Goal: Transaction & Acquisition: Book appointment/travel/reservation

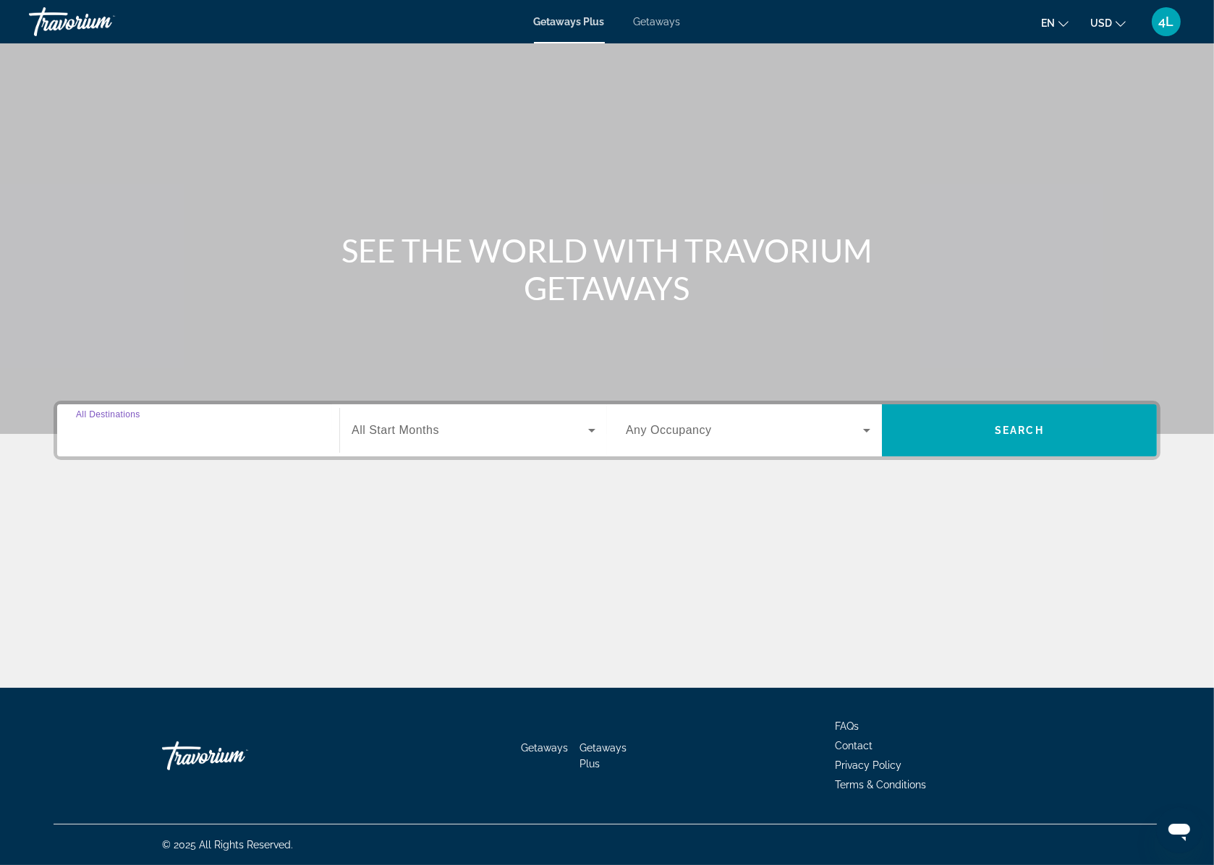
click at [169, 425] on input "Destination All Destinations" at bounding box center [198, 431] width 245 height 17
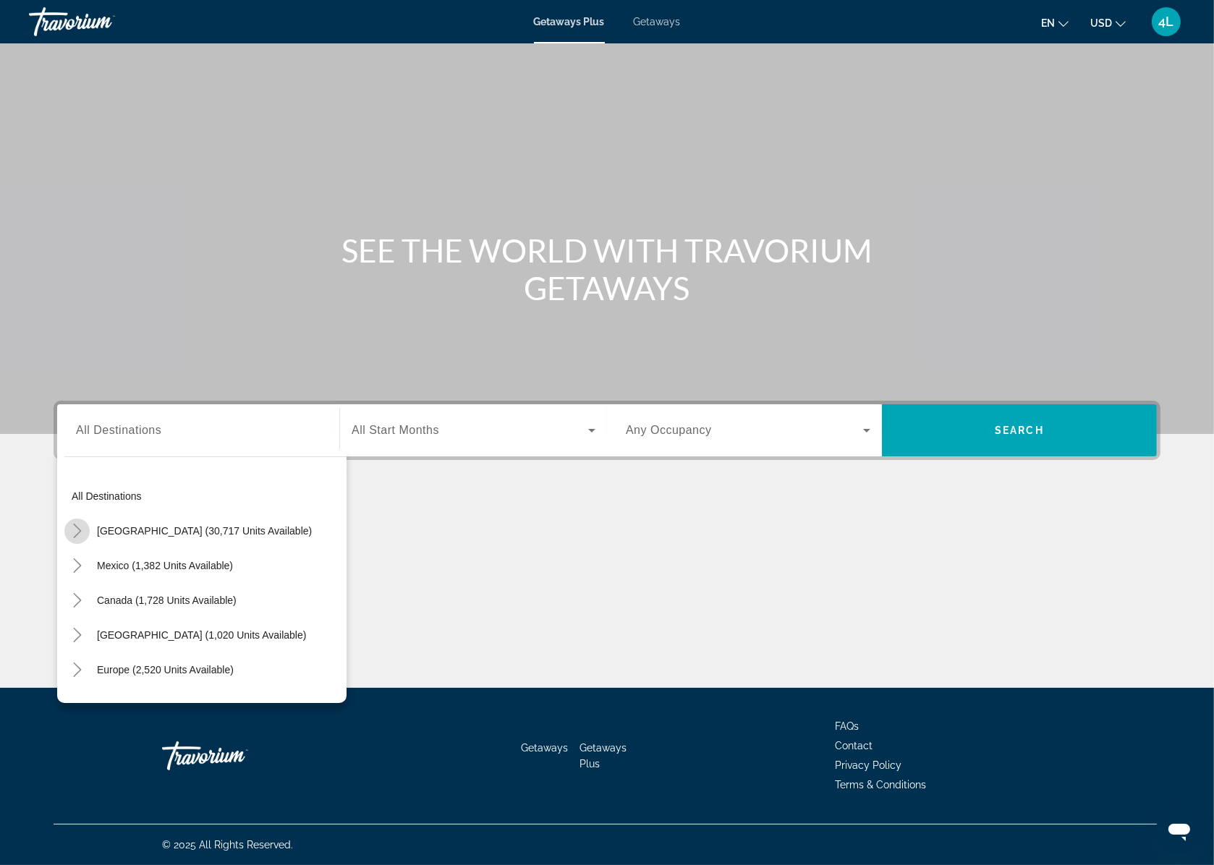
click at [77, 531] on icon "Toggle United States (30,717 units available)" at bounding box center [77, 531] width 14 height 14
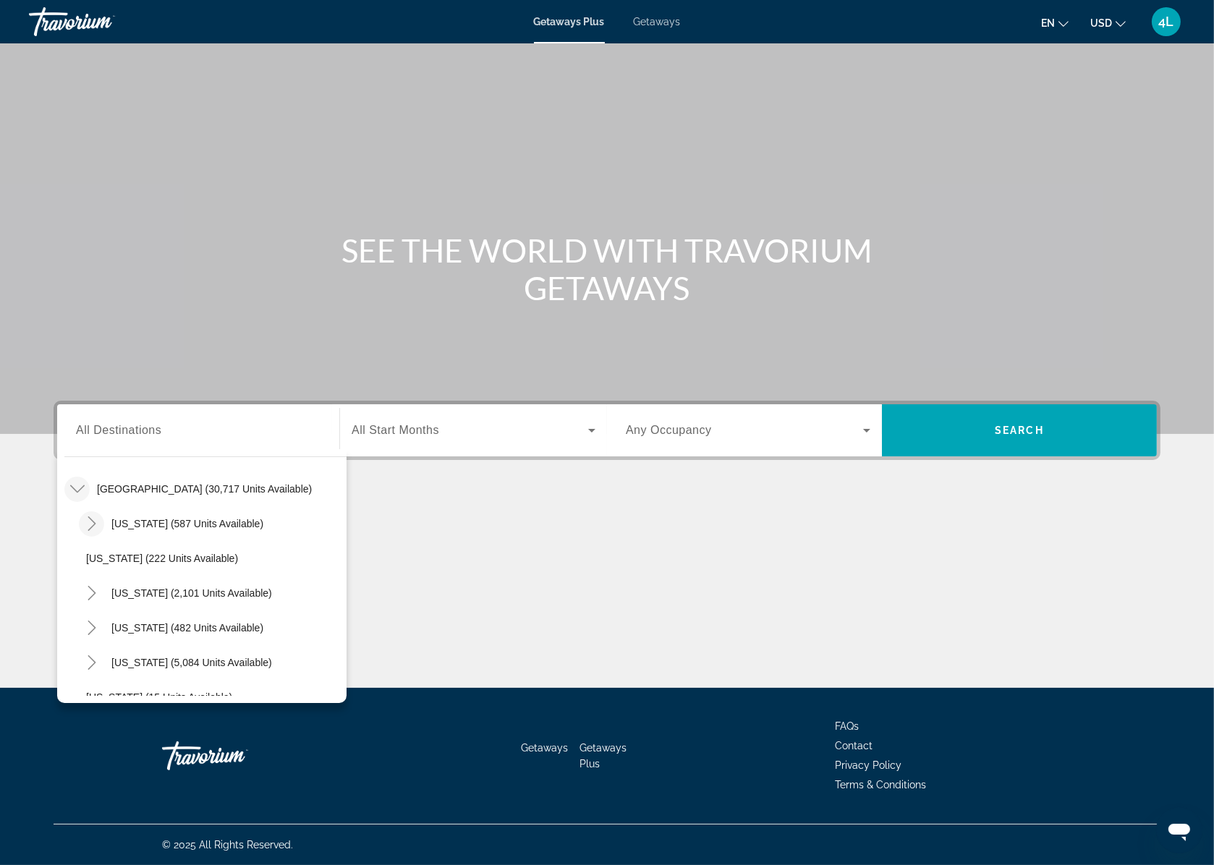
click at [86, 524] on icon "Toggle Arizona (587 units available)" at bounding box center [92, 524] width 14 height 14
click at [250, 578] on span "Search widget" at bounding box center [219, 593] width 253 height 35
type input "**********"
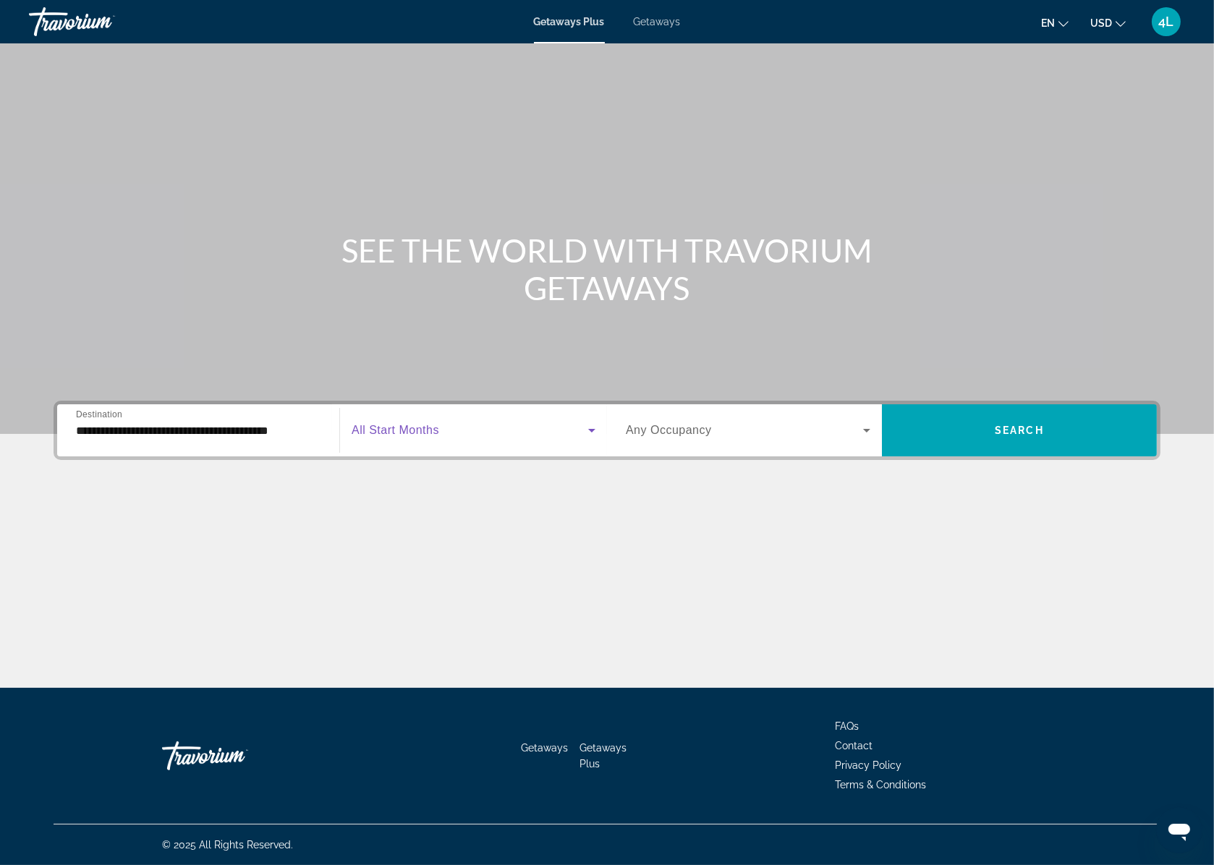
click at [456, 430] on span "Search widget" at bounding box center [470, 430] width 237 height 17
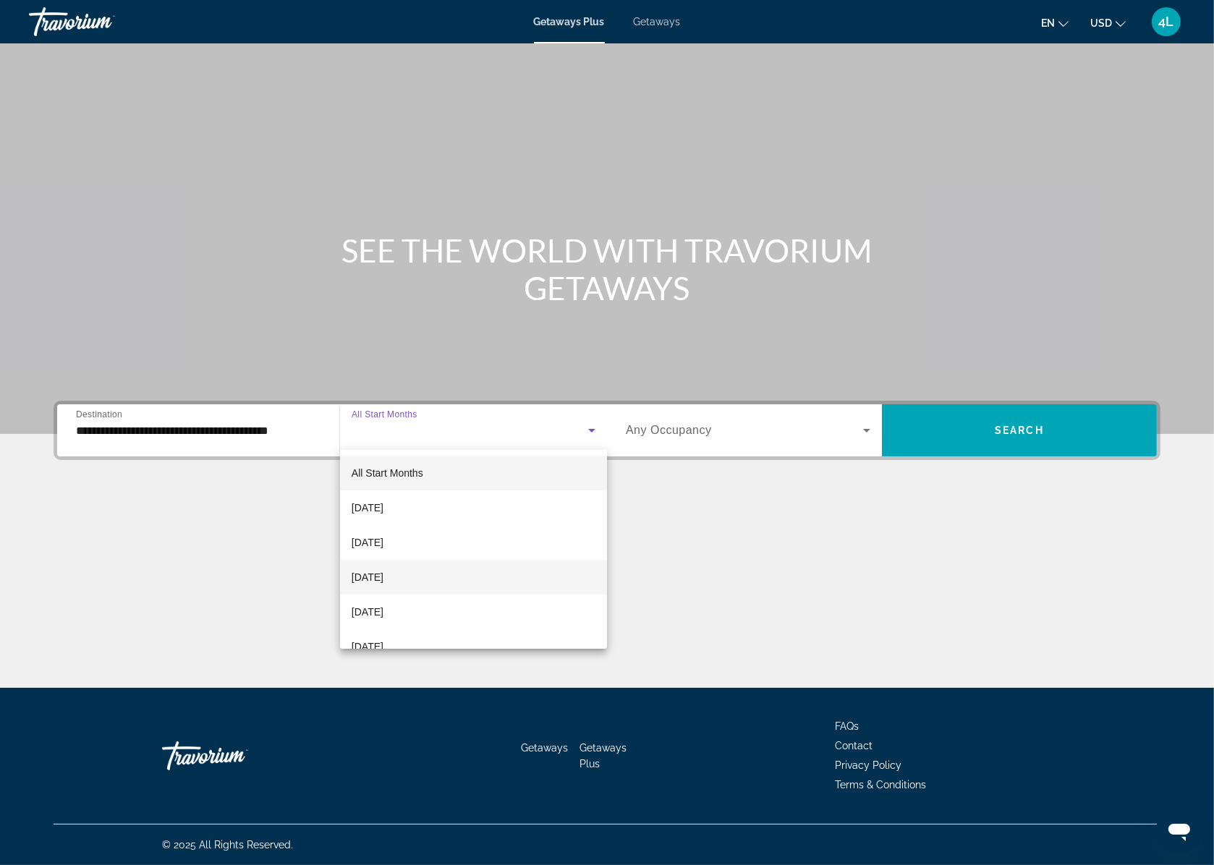
click at [432, 561] on mat-option "[DATE]" at bounding box center [473, 577] width 267 height 35
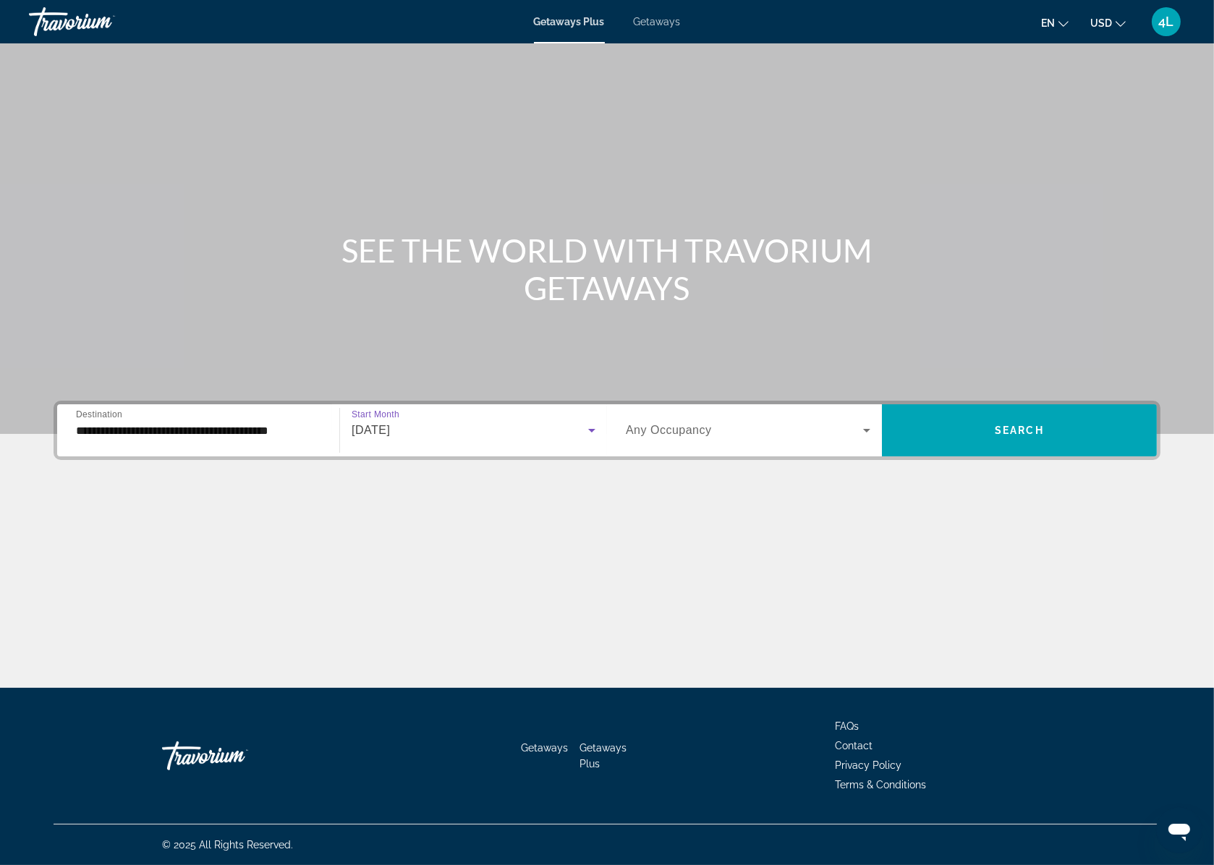
click at [705, 425] on span "Any Occupancy" at bounding box center [669, 430] width 86 height 12
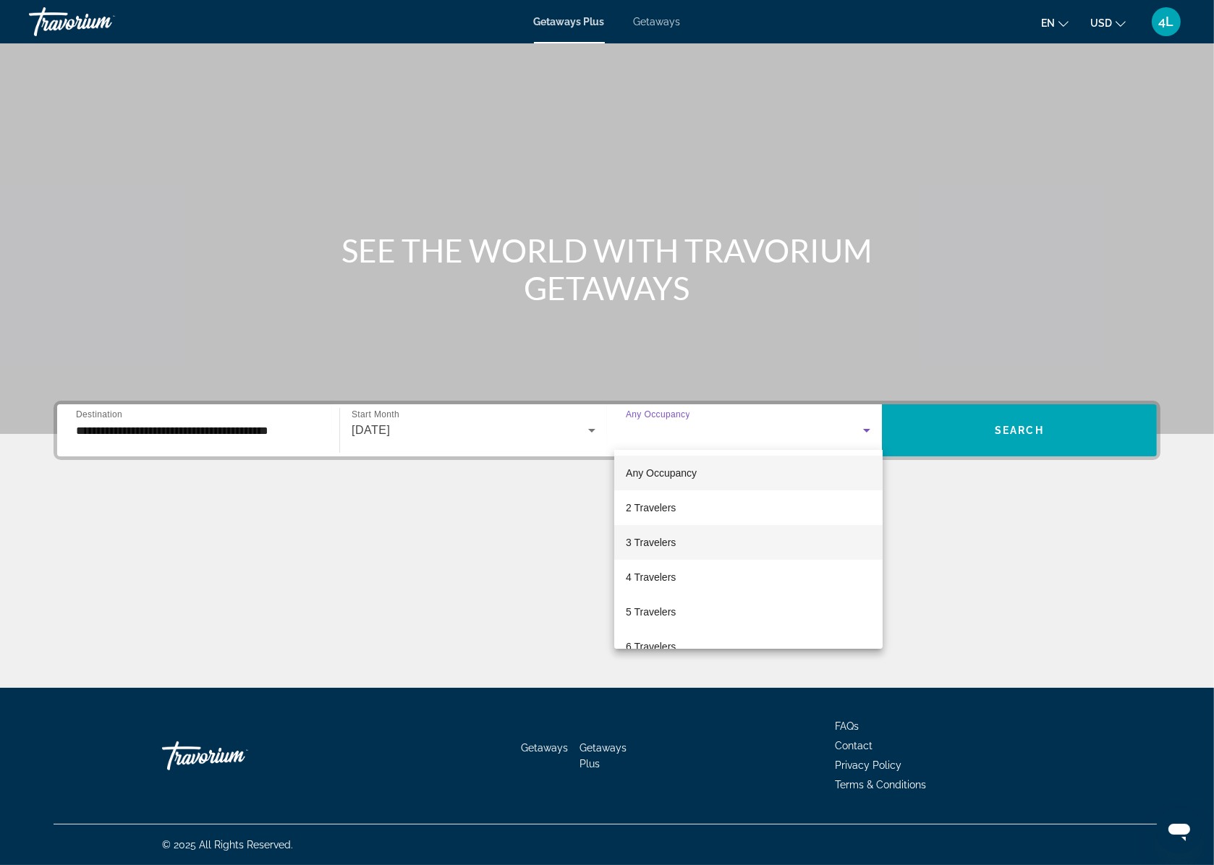
click at [660, 530] on mat-option "3 Travelers" at bounding box center [748, 542] width 268 height 35
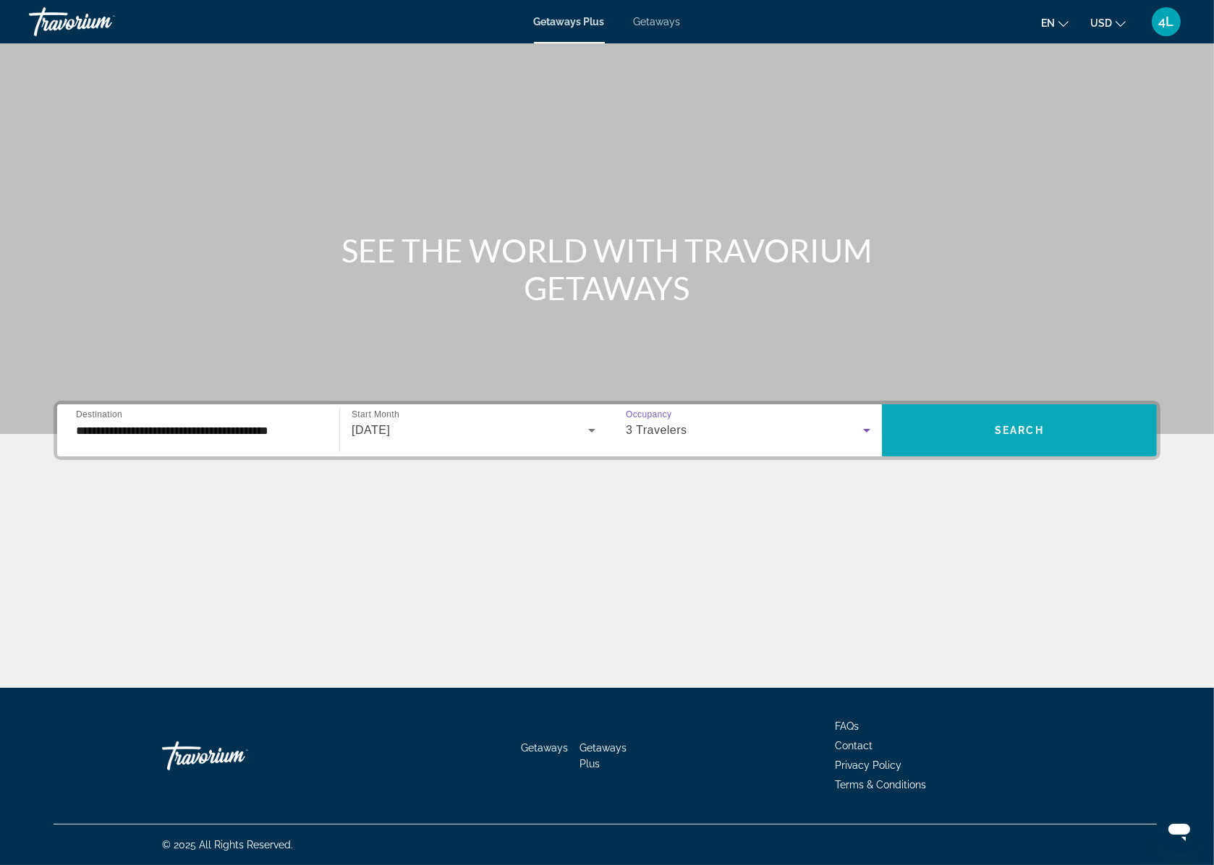
click at [1037, 417] on span "Search widget" at bounding box center [1019, 430] width 275 height 35
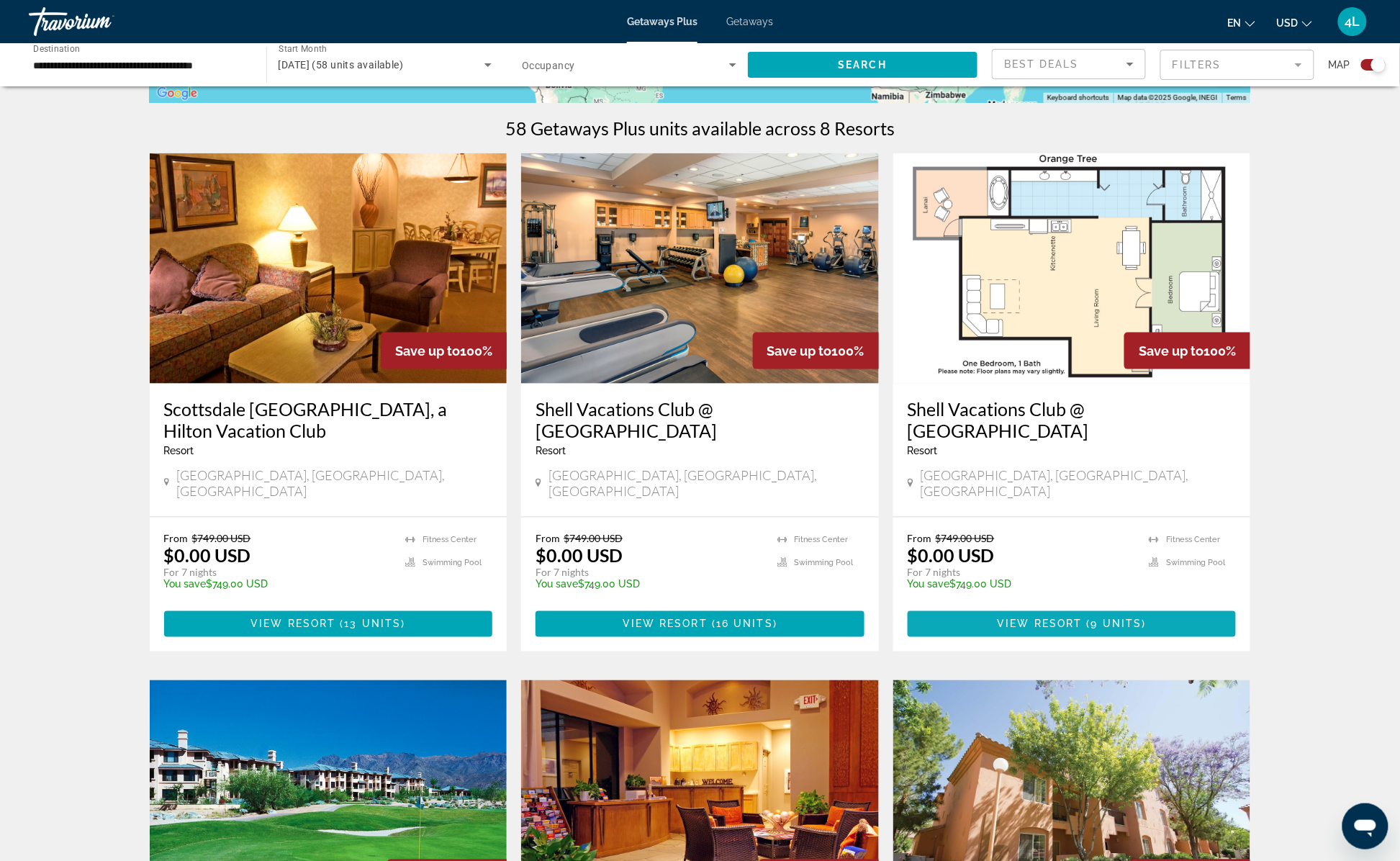
scroll to position [432, 0]
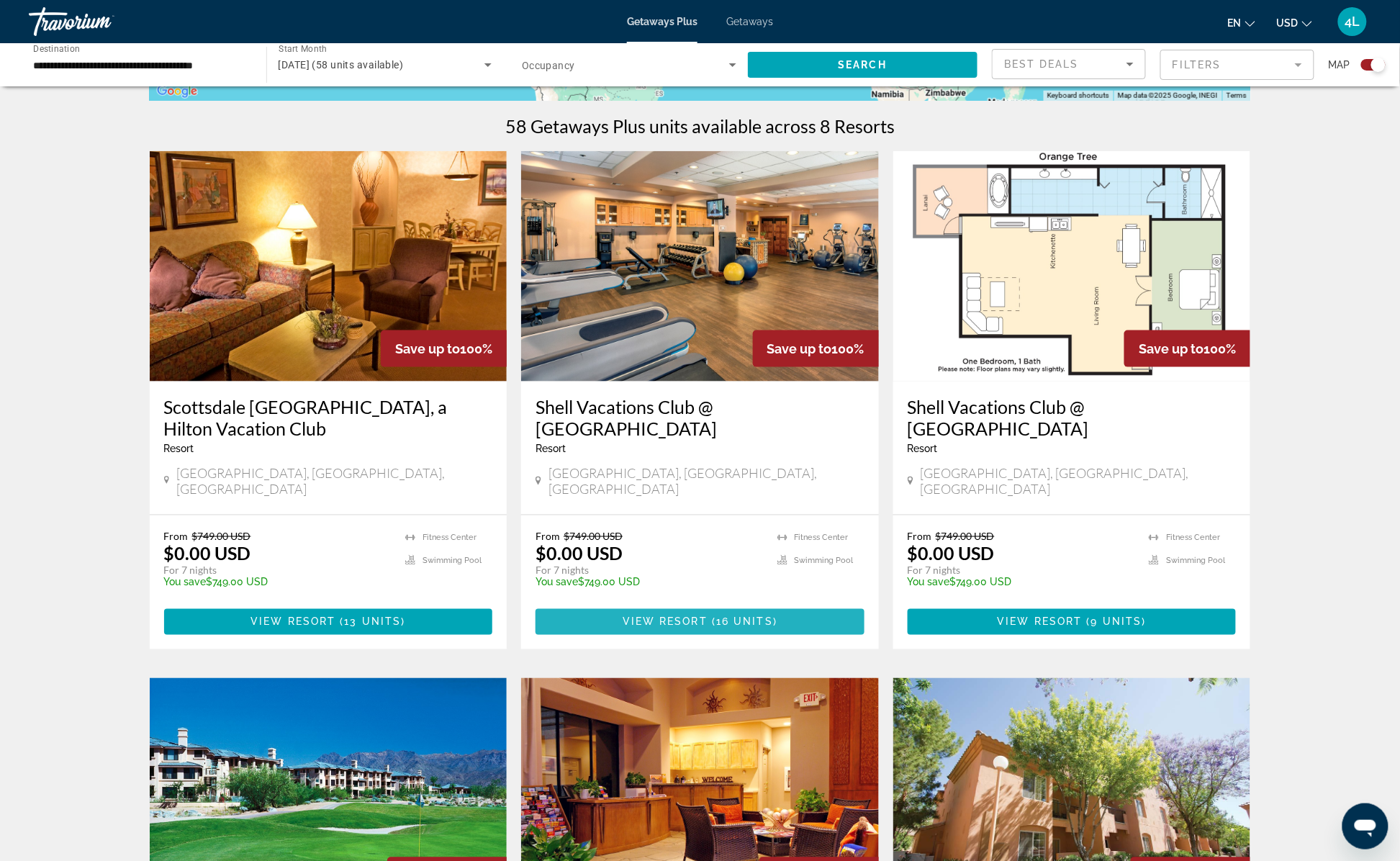
click at [712, 616] on span "( 16 units )" at bounding box center [742, 622] width 70 height 12
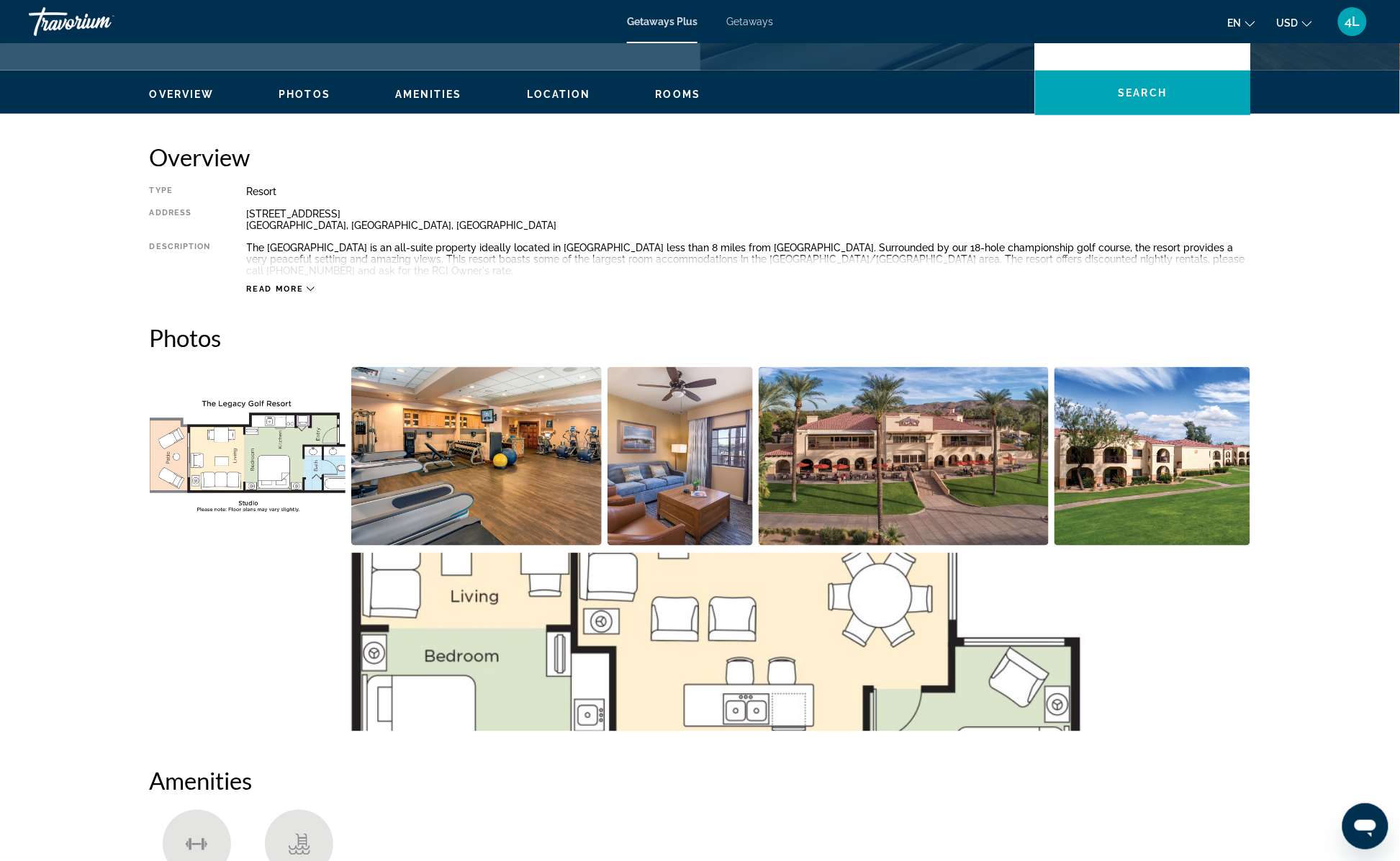
scroll to position [576, 0]
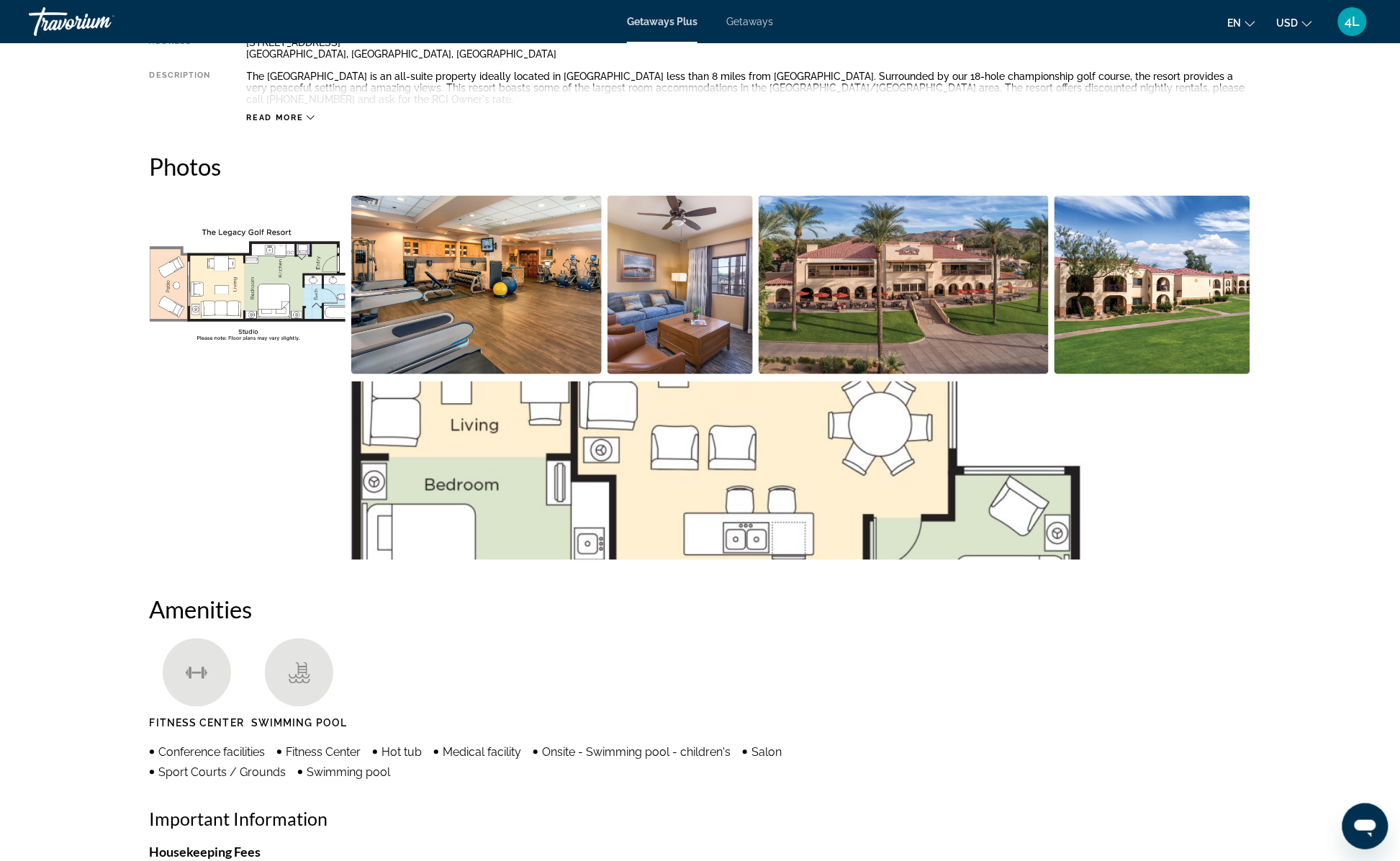
click at [295, 272] on img "Open full-screen image slider" at bounding box center [248, 285] width 197 height 178
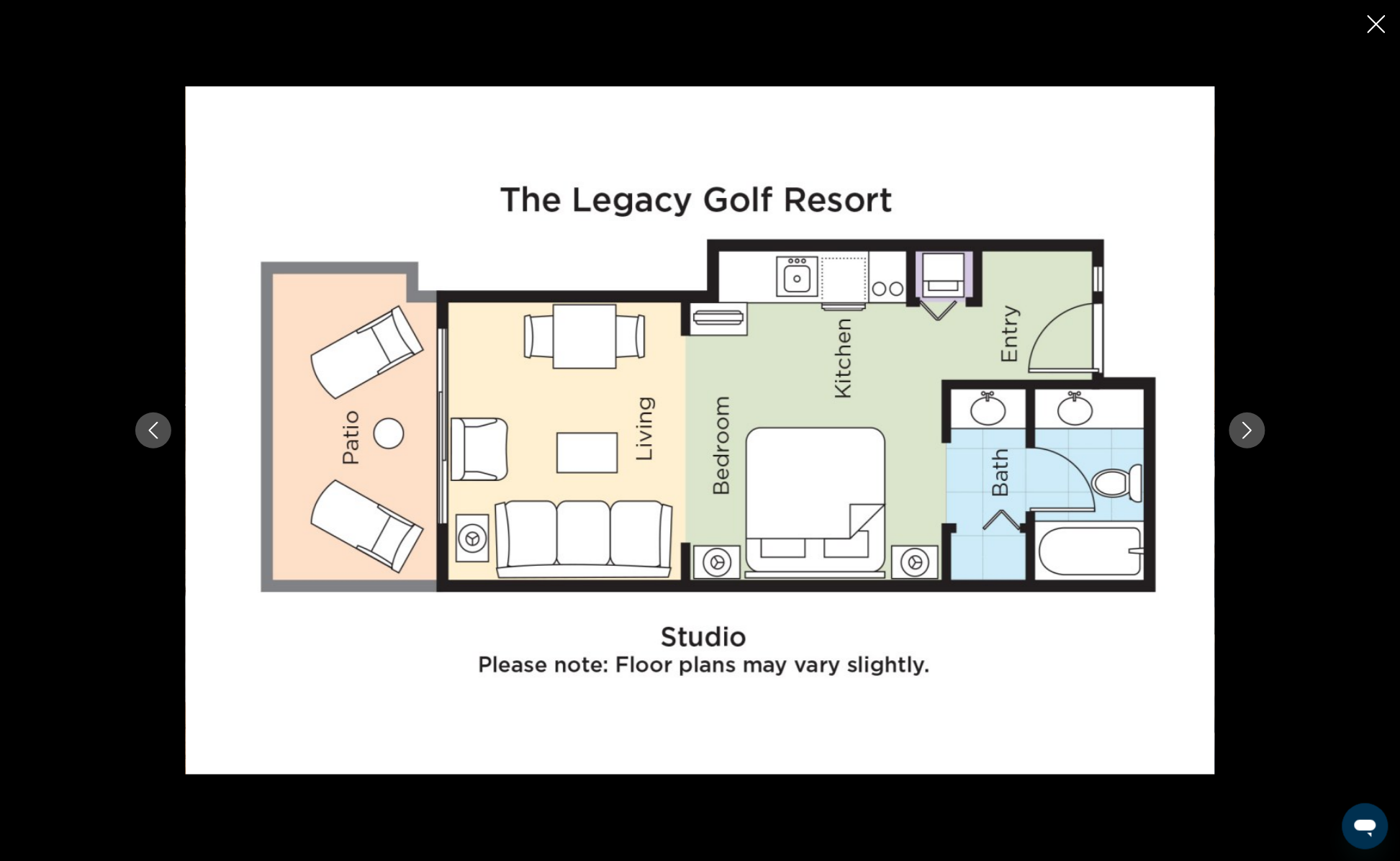
click at [1207, 439] on button "Next image" at bounding box center [1248, 431] width 36 height 36
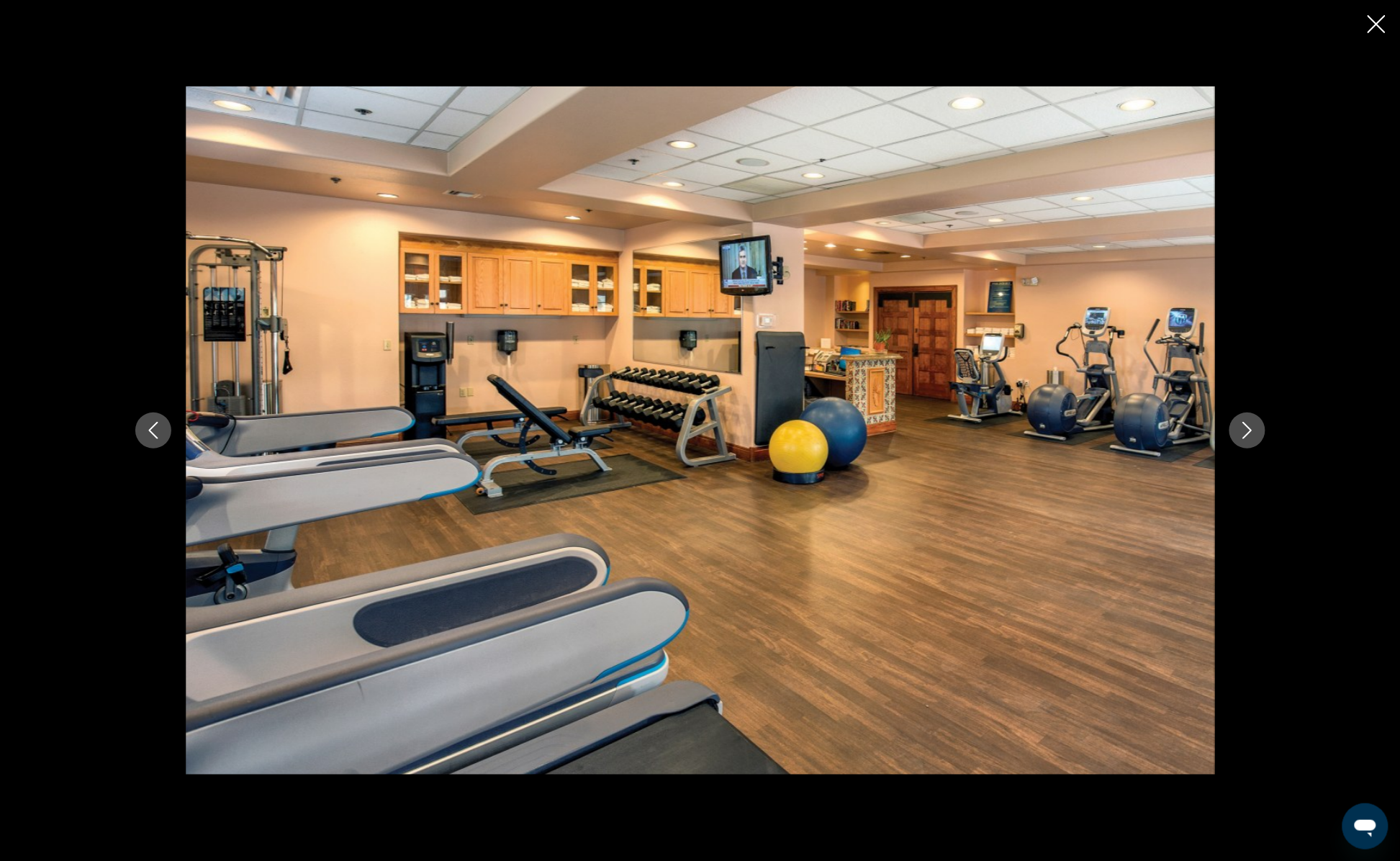
click at [1207, 441] on button "Next image" at bounding box center [1248, 431] width 36 height 36
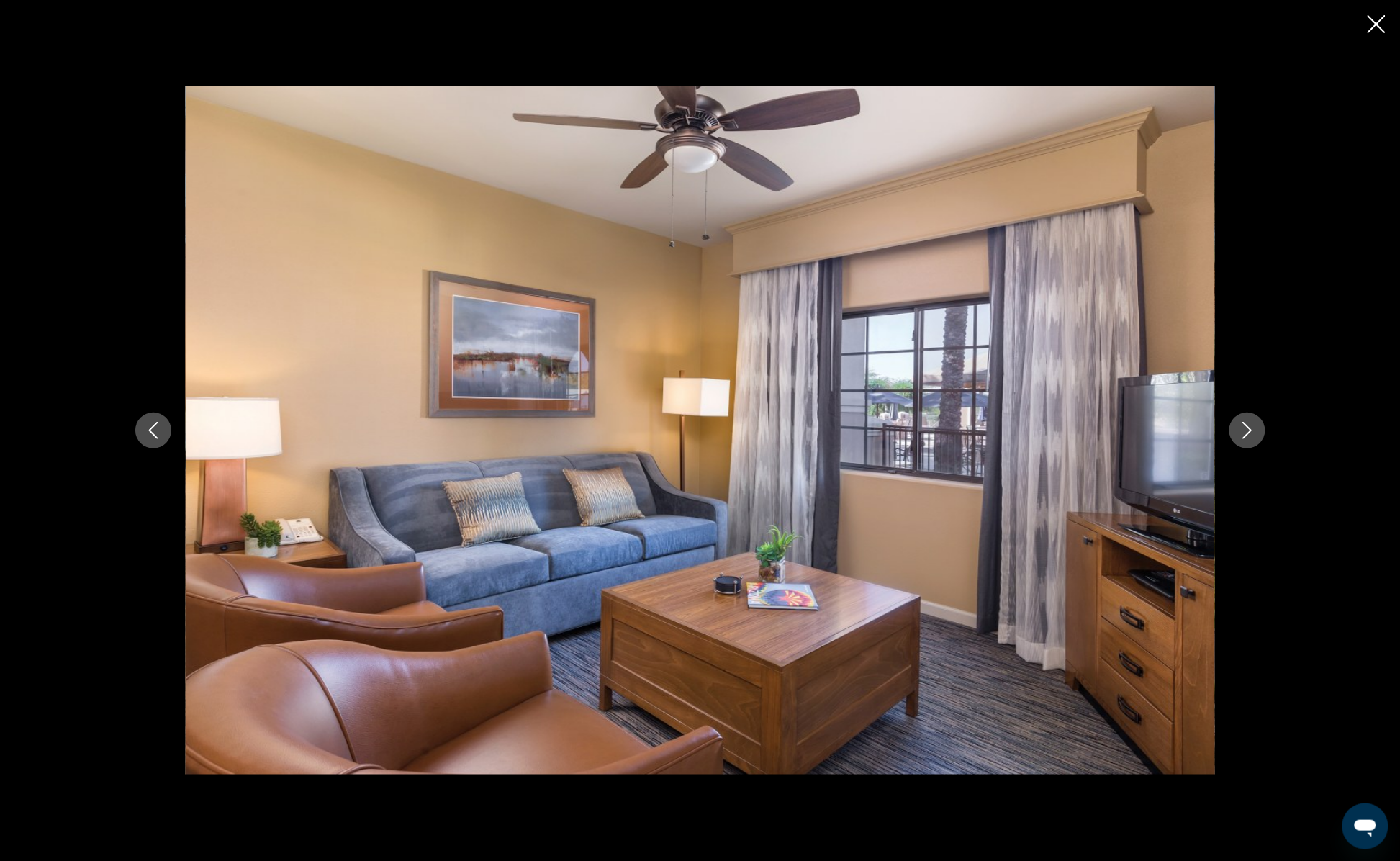
click at [1207, 441] on button "Next image" at bounding box center [1248, 431] width 36 height 36
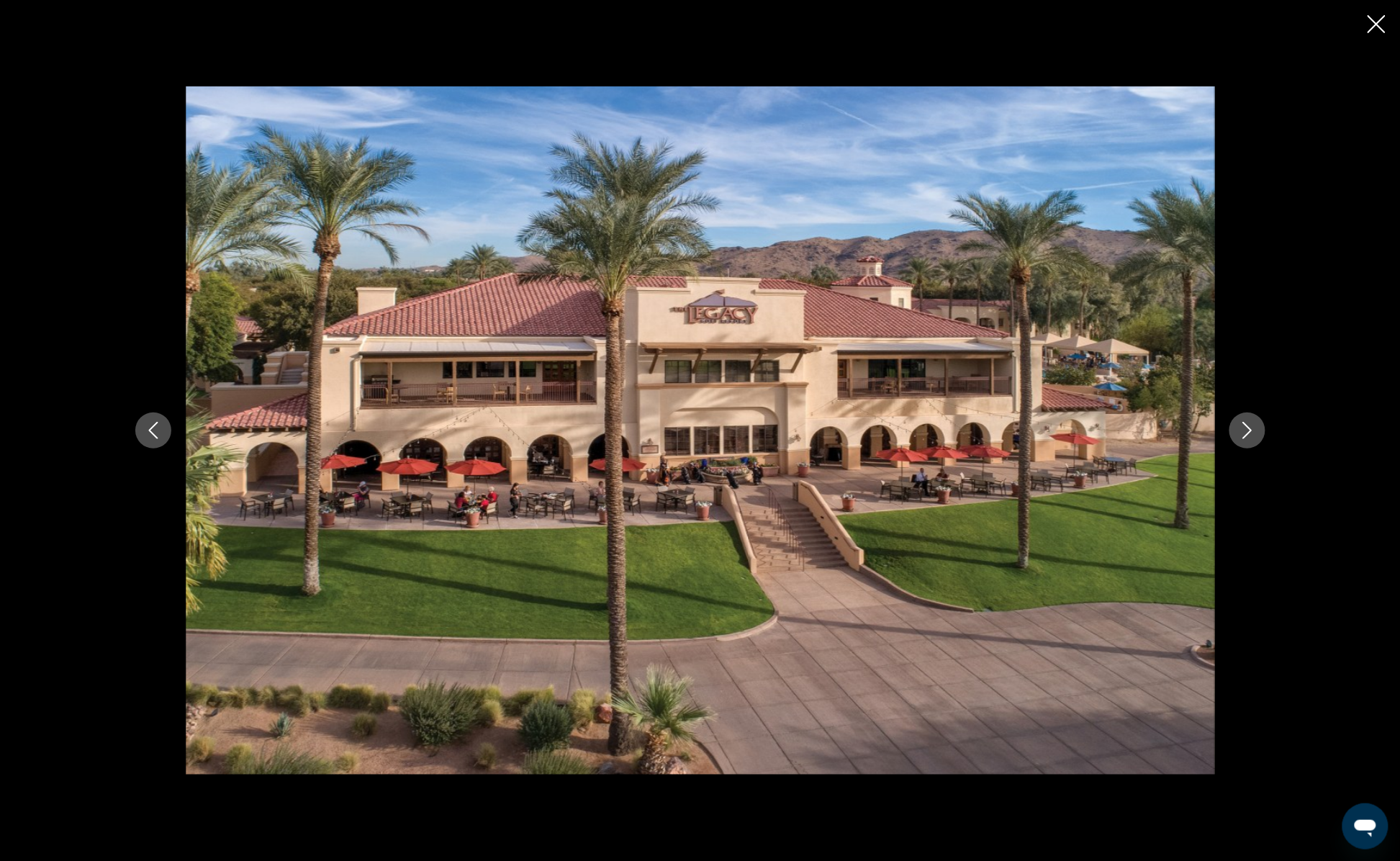
click at [1207, 441] on button "Next image" at bounding box center [1248, 431] width 36 height 36
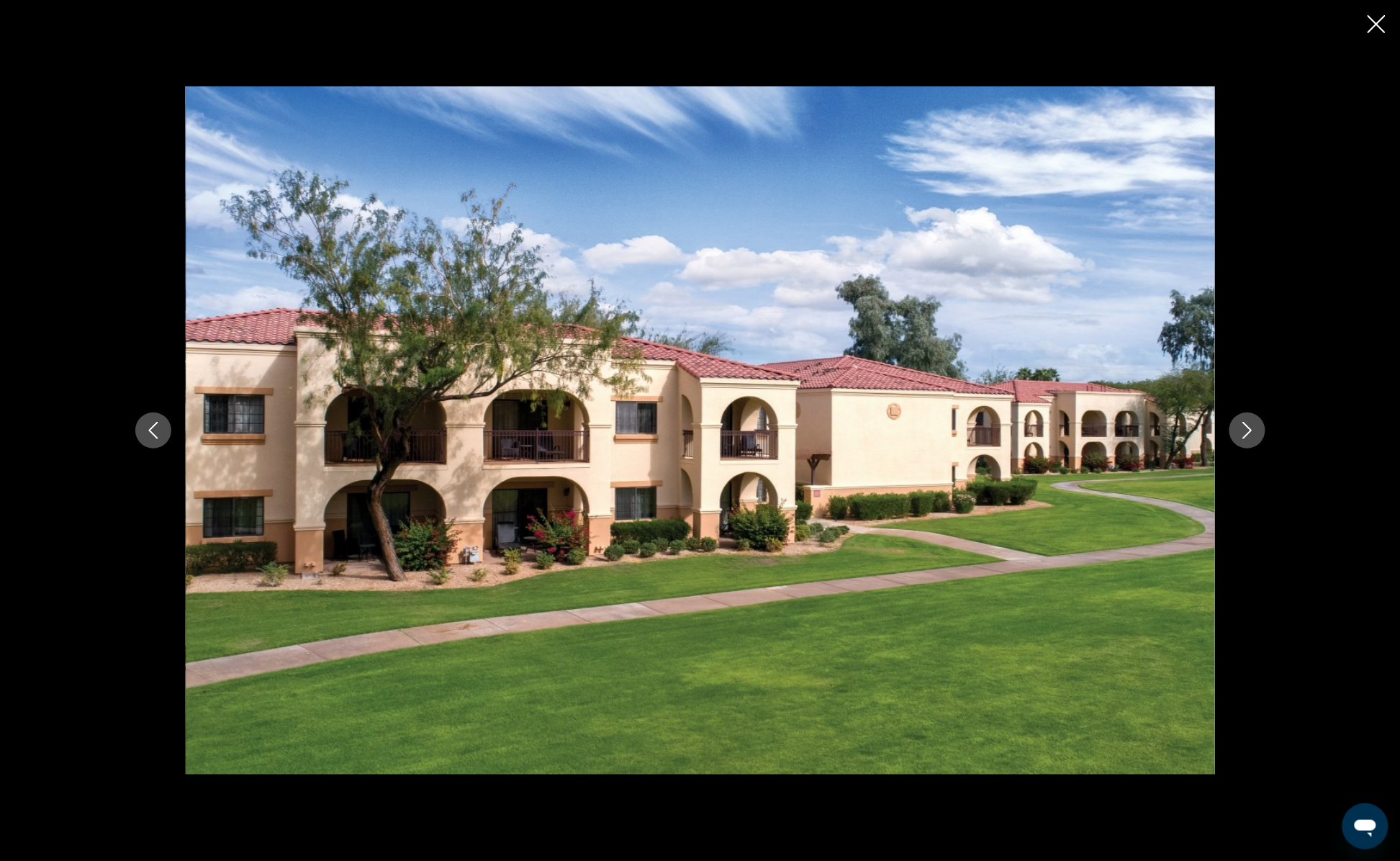
click at [1207, 441] on button "Next image" at bounding box center [1248, 431] width 36 height 36
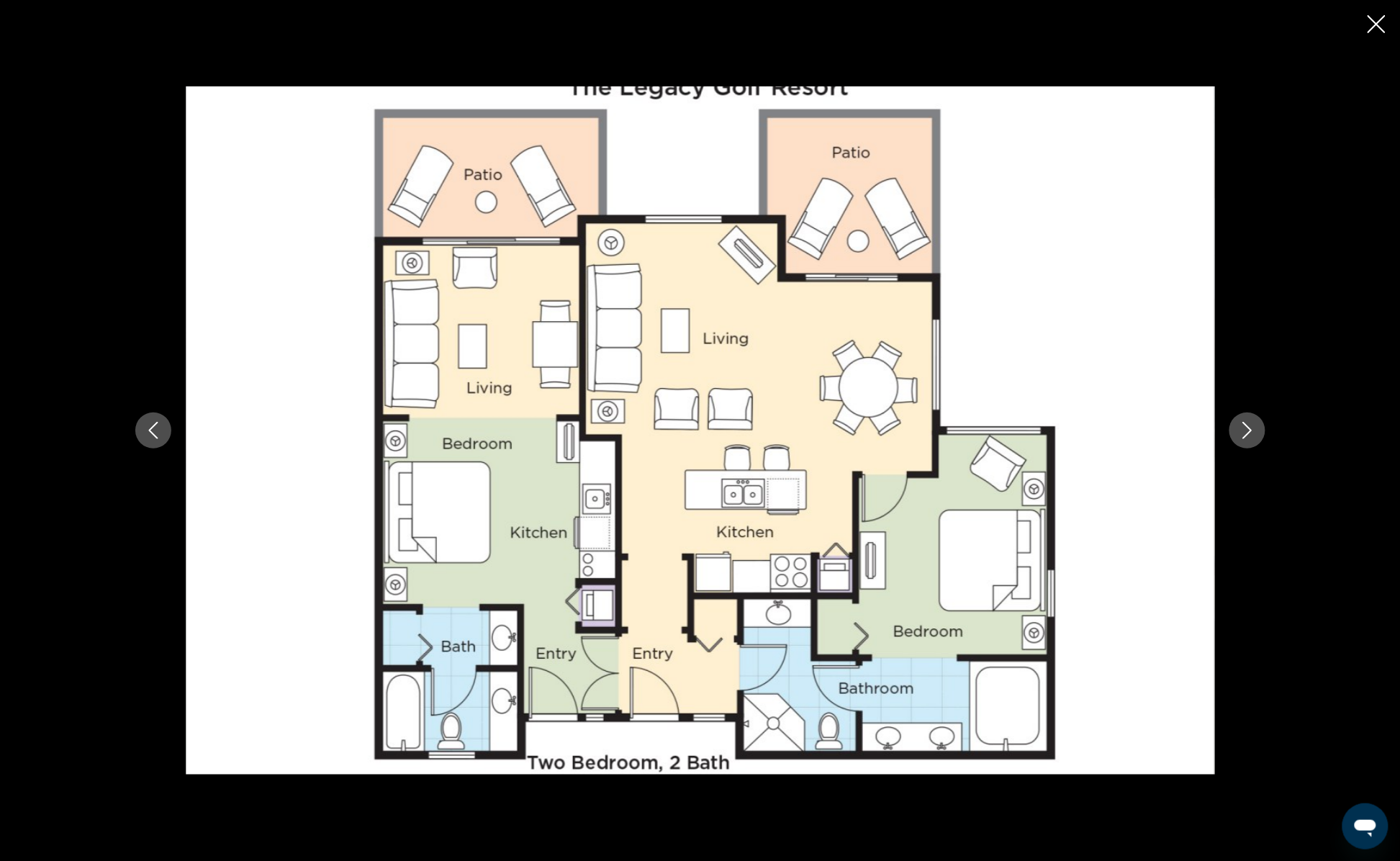
click at [1207, 441] on button "Next image" at bounding box center [1248, 431] width 36 height 36
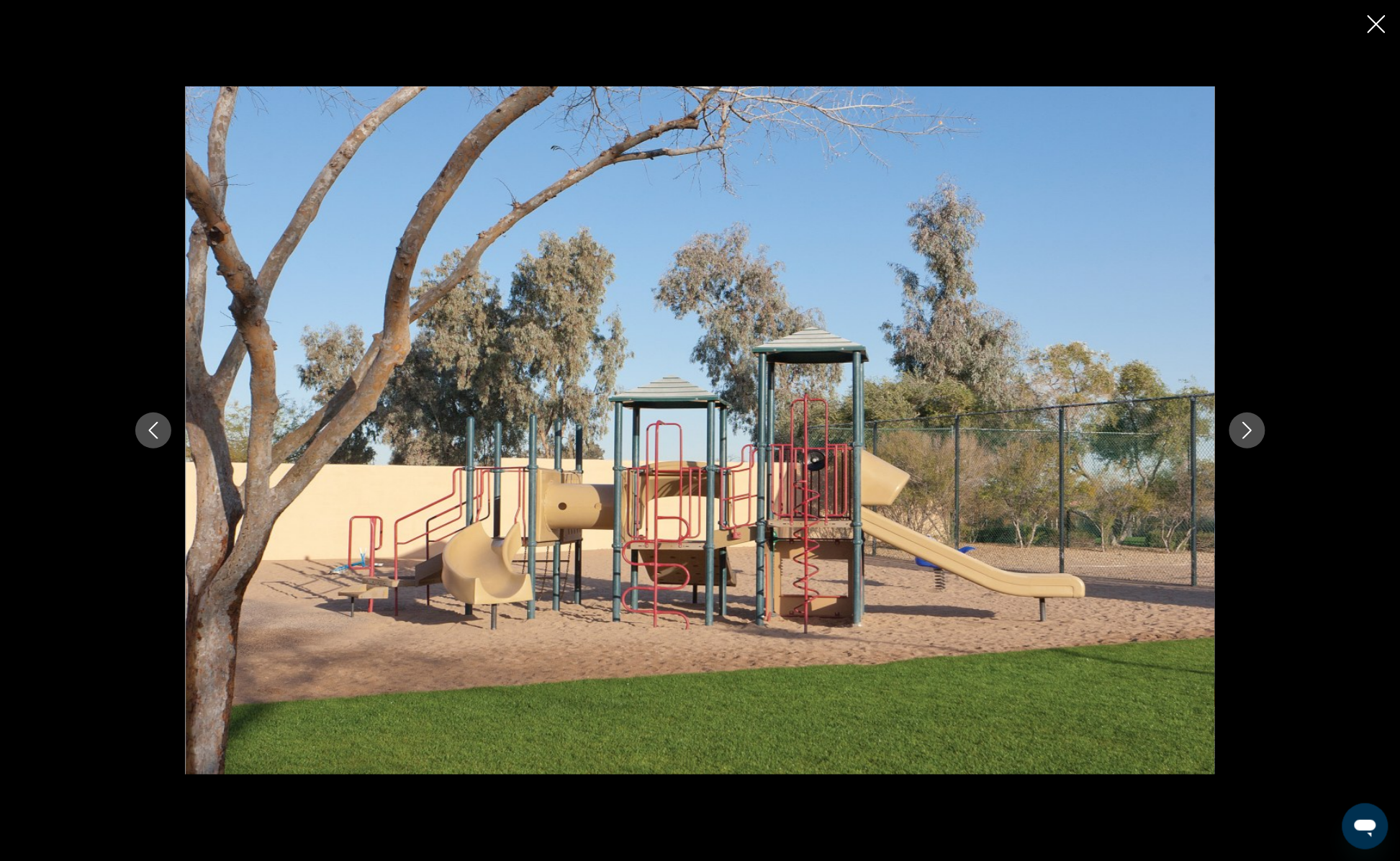
click at [154, 428] on icon "Previous image" at bounding box center [152, 430] width 17 height 17
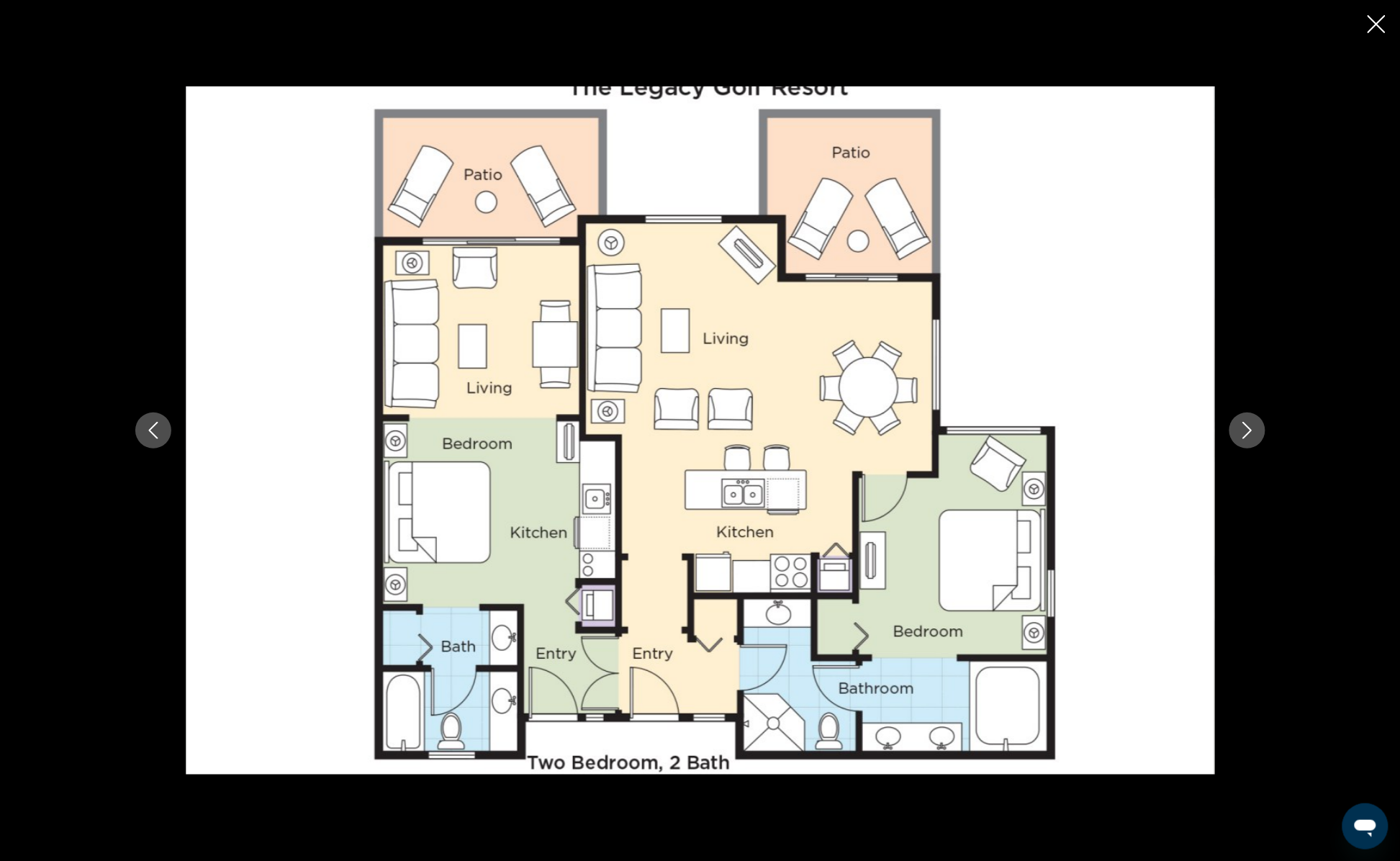
click at [1207, 423] on button "Next image" at bounding box center [1248, 431] width 36 height 36
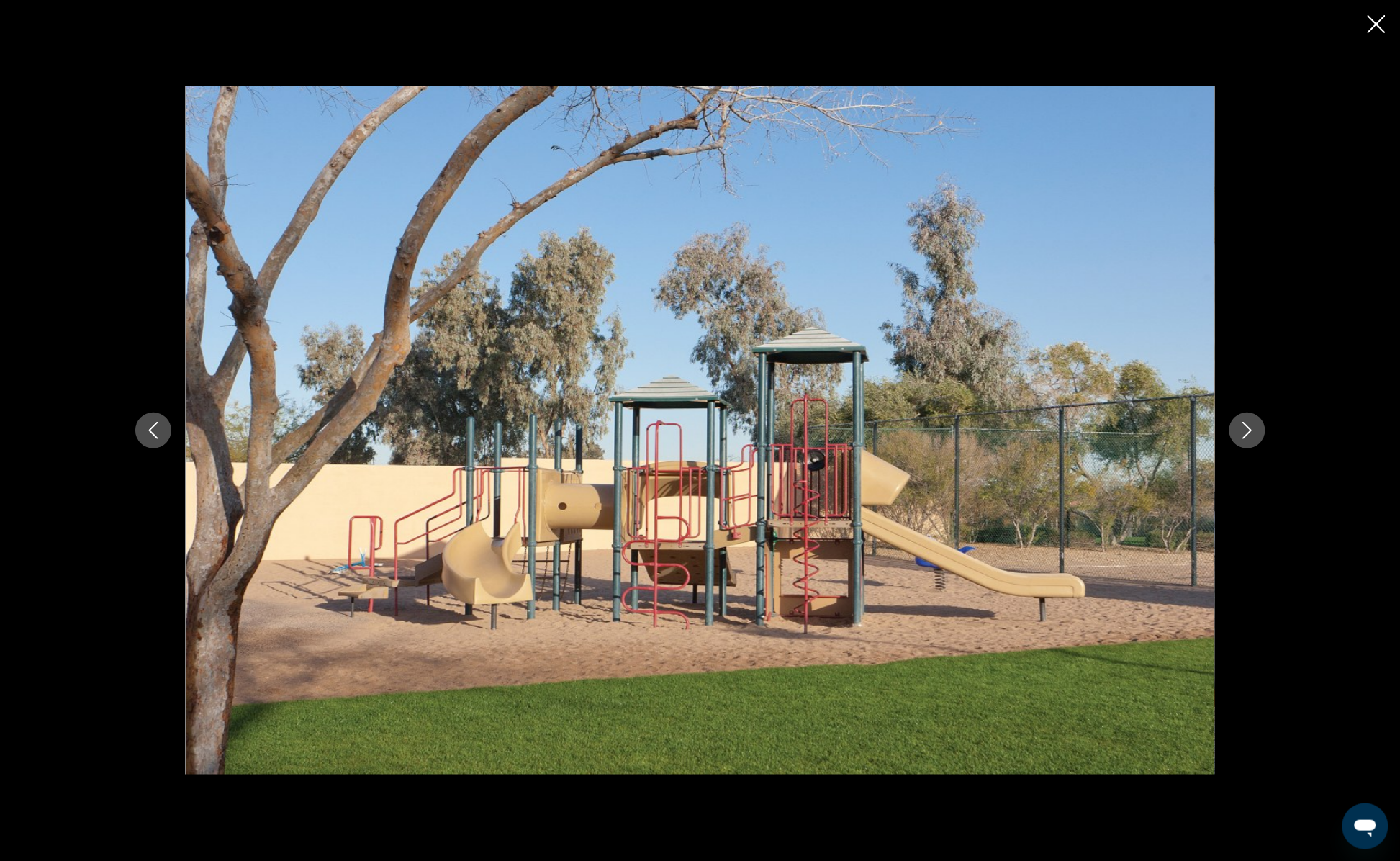
click at [1207, 423] on button "Next image" at bounding box center [1248, 431] width 36 height 36
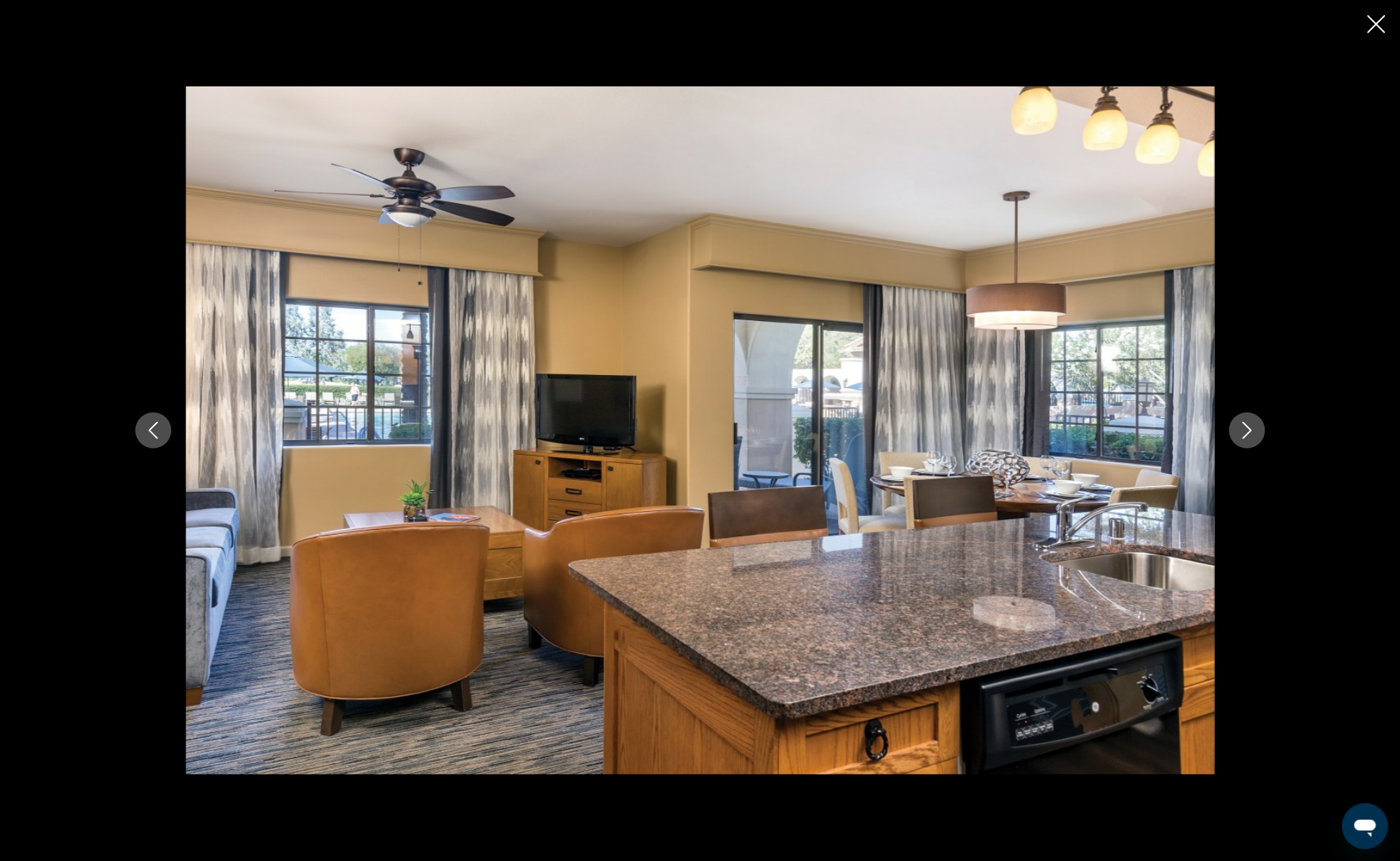
click at [1207, 434] on button "Next image" at bounding box center [1248, 431] width 36 height 36
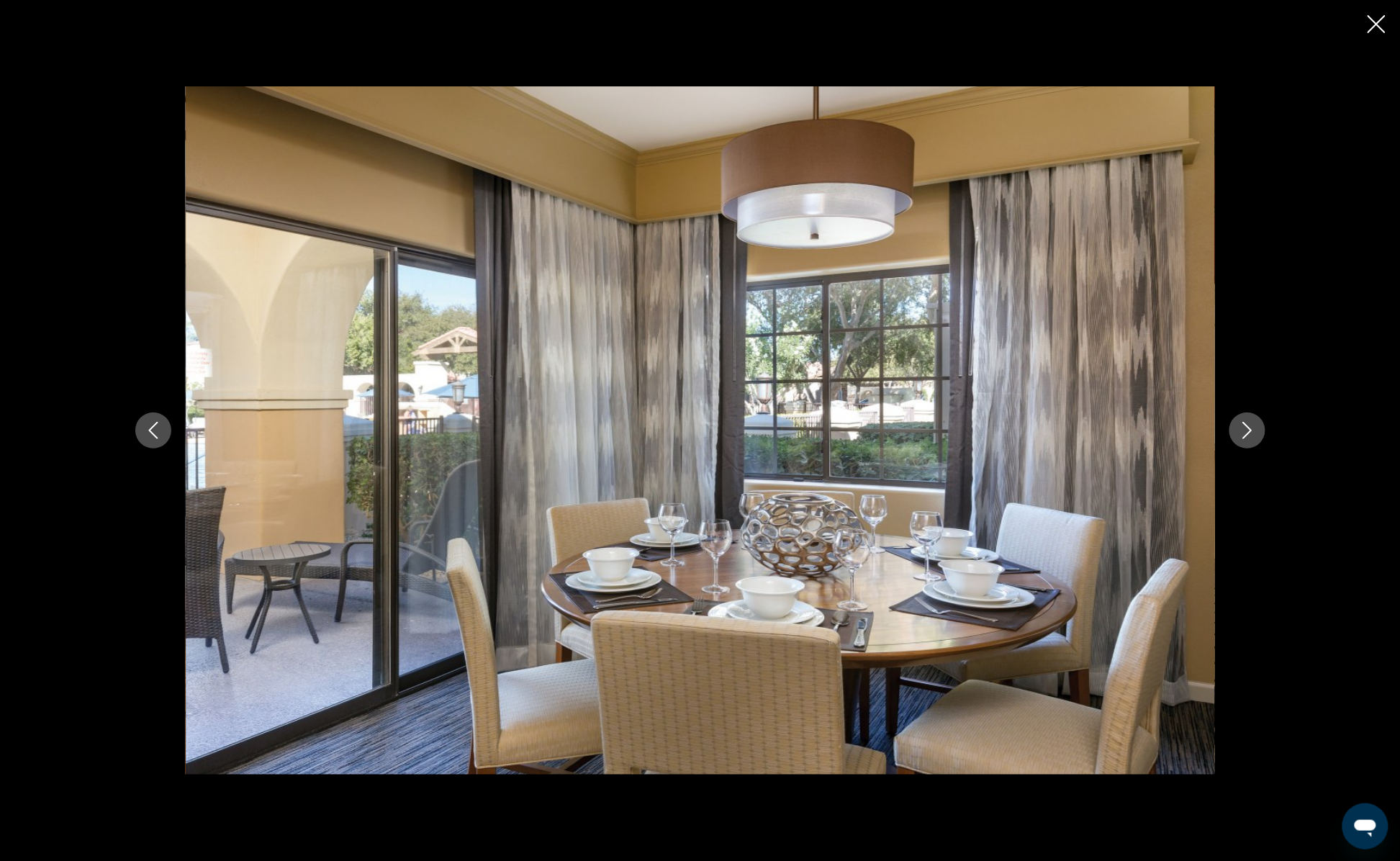
click at [1207, 434] on icon "Next image" at bounding box center [1247, 430] width 17 height 17
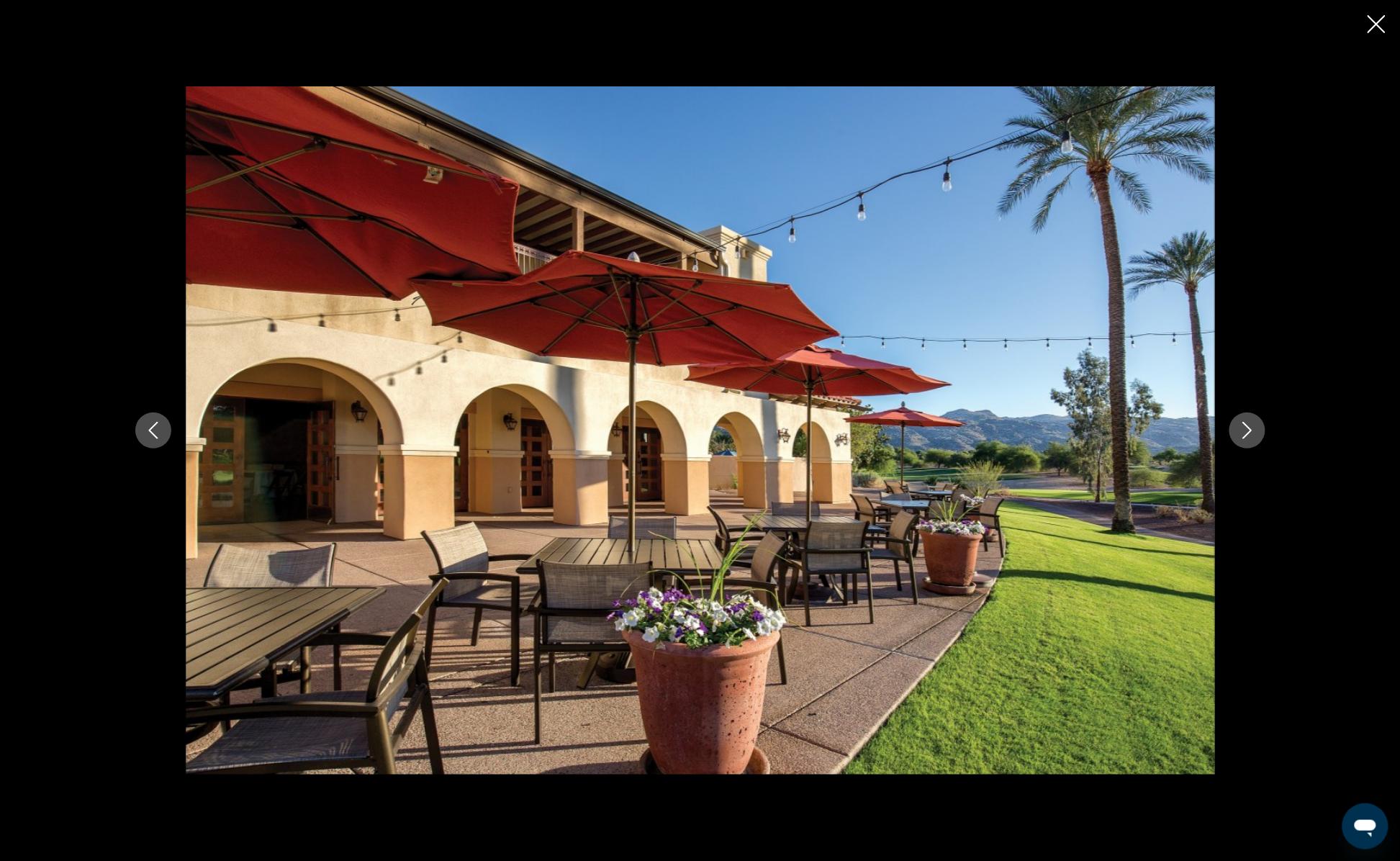
click at [1207, 434] on icon "Next image" at bounding box center [1247, 430] width 17 height 17
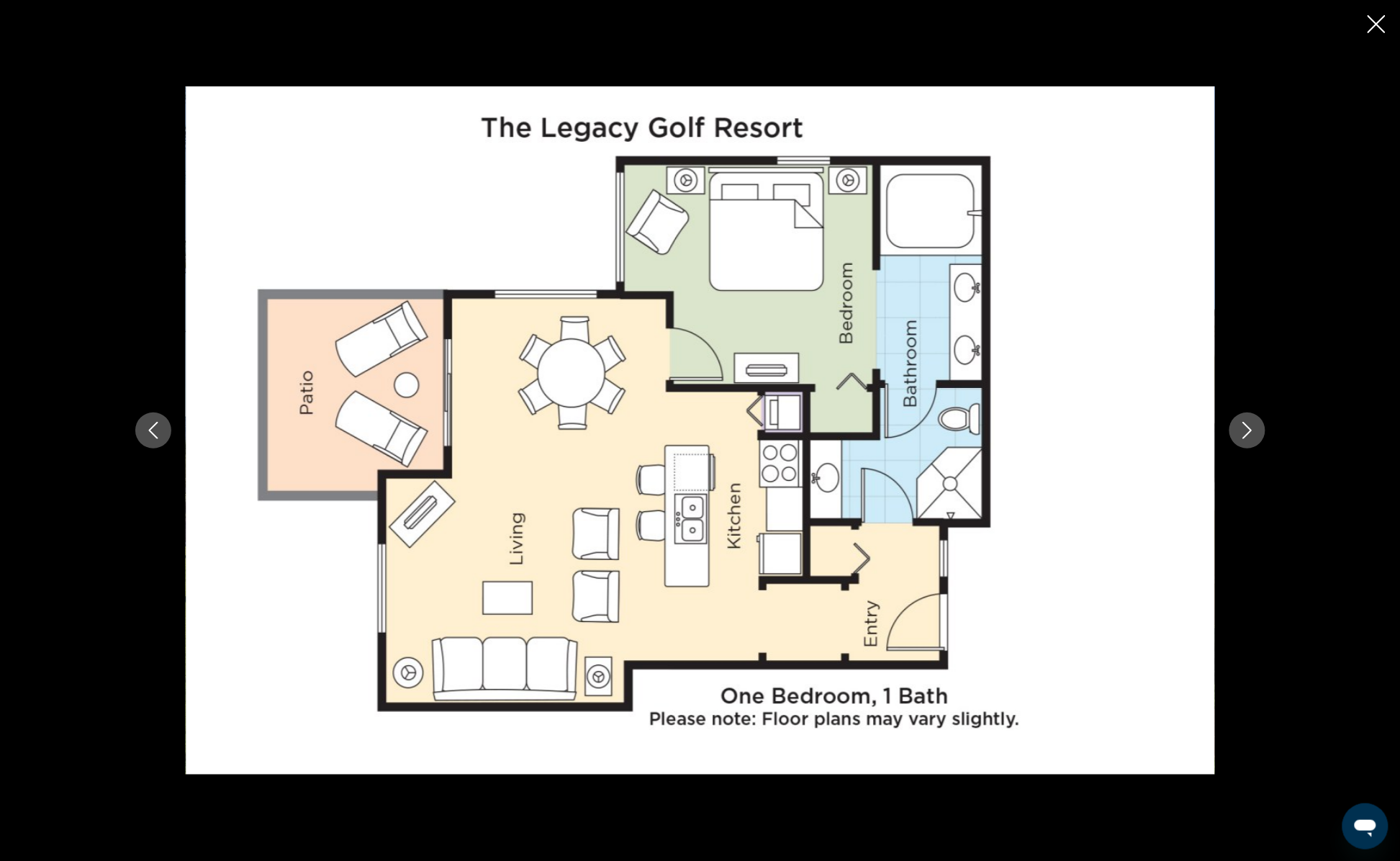
click at [1207, 434] on icon "Next image" at bounding box center [1247, 430] width 17 height 17
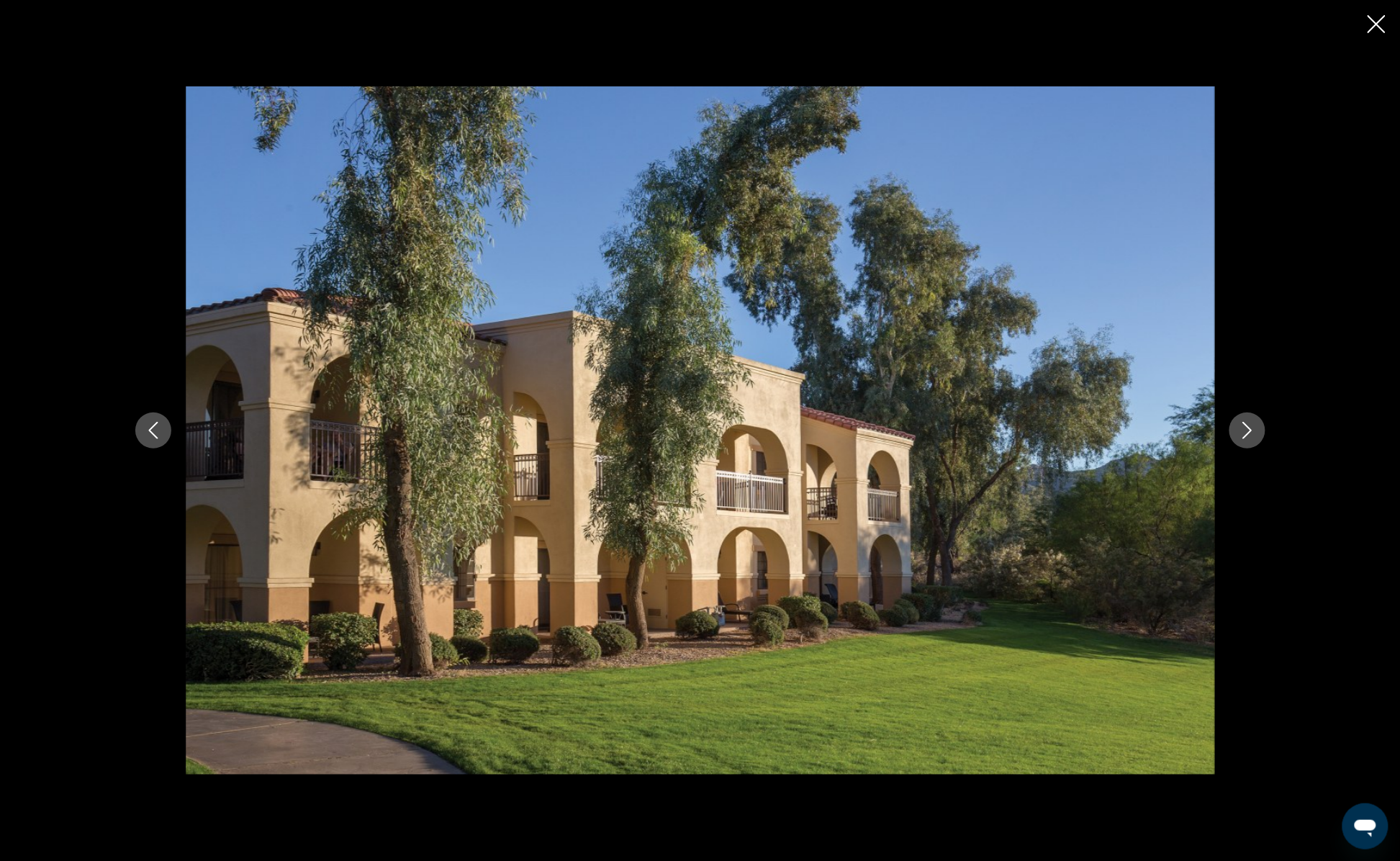
click at [1207, 32] on div "prev next" at bounding box center [700, 430] width 1400 height 861
click at [1207, 23] on icon "Close slideshow" at bounding box center [1377, 24] width 18 height 18
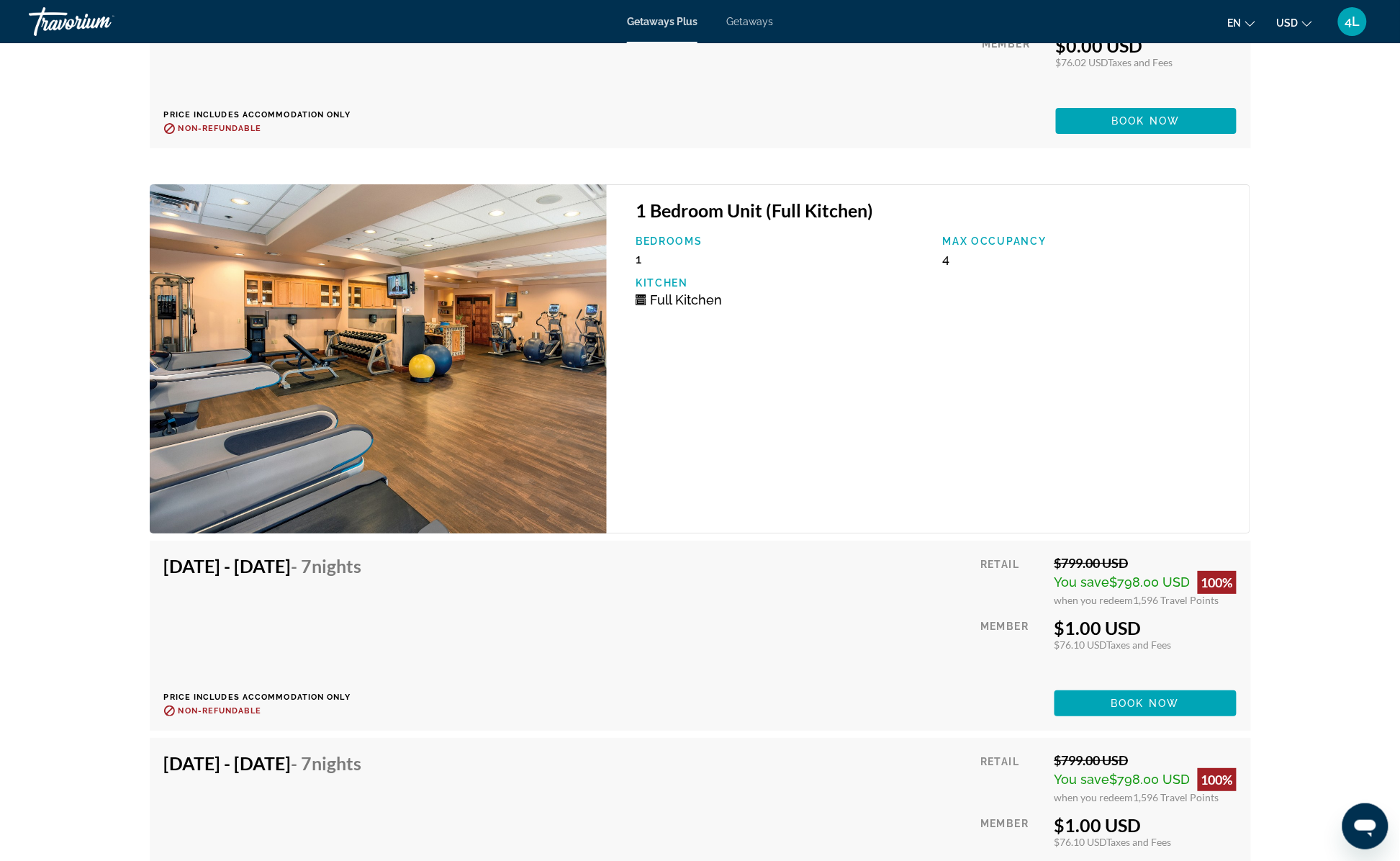
scroll to position [3889, 0]
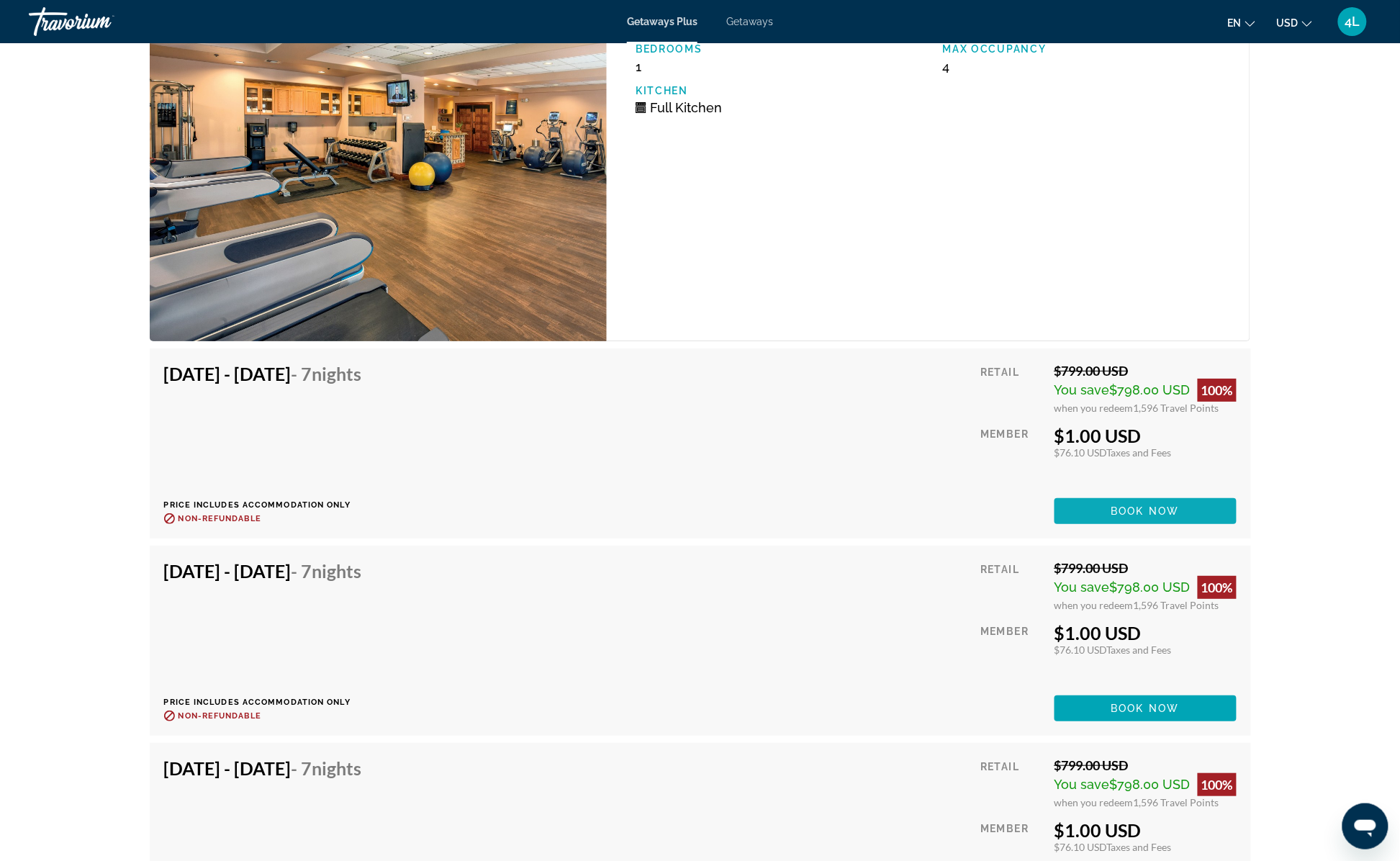
click at [1148, 506] on span "Book now" at bounding box center [1145, 512] width 69 height 12
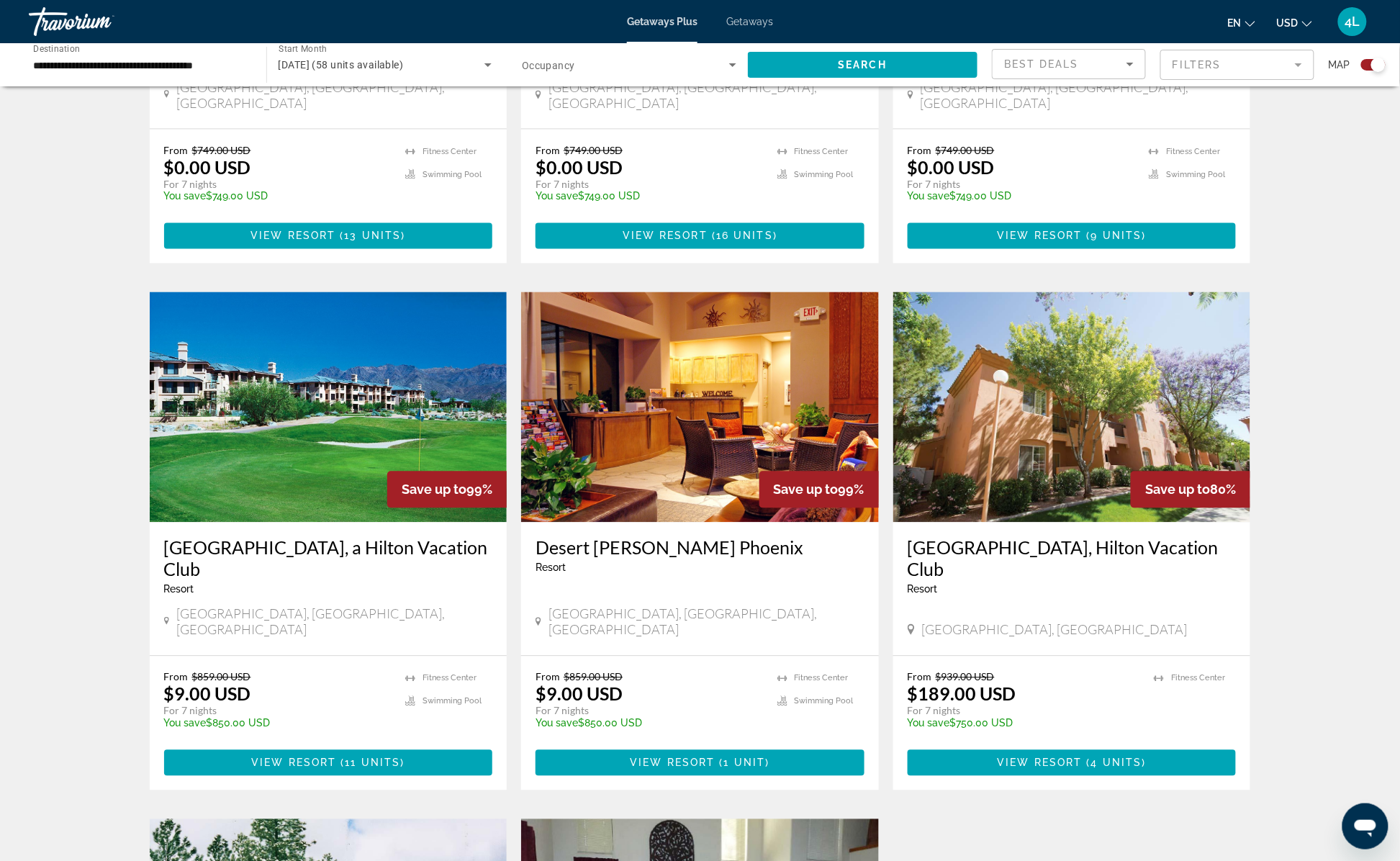
scroll to position [864, 0]
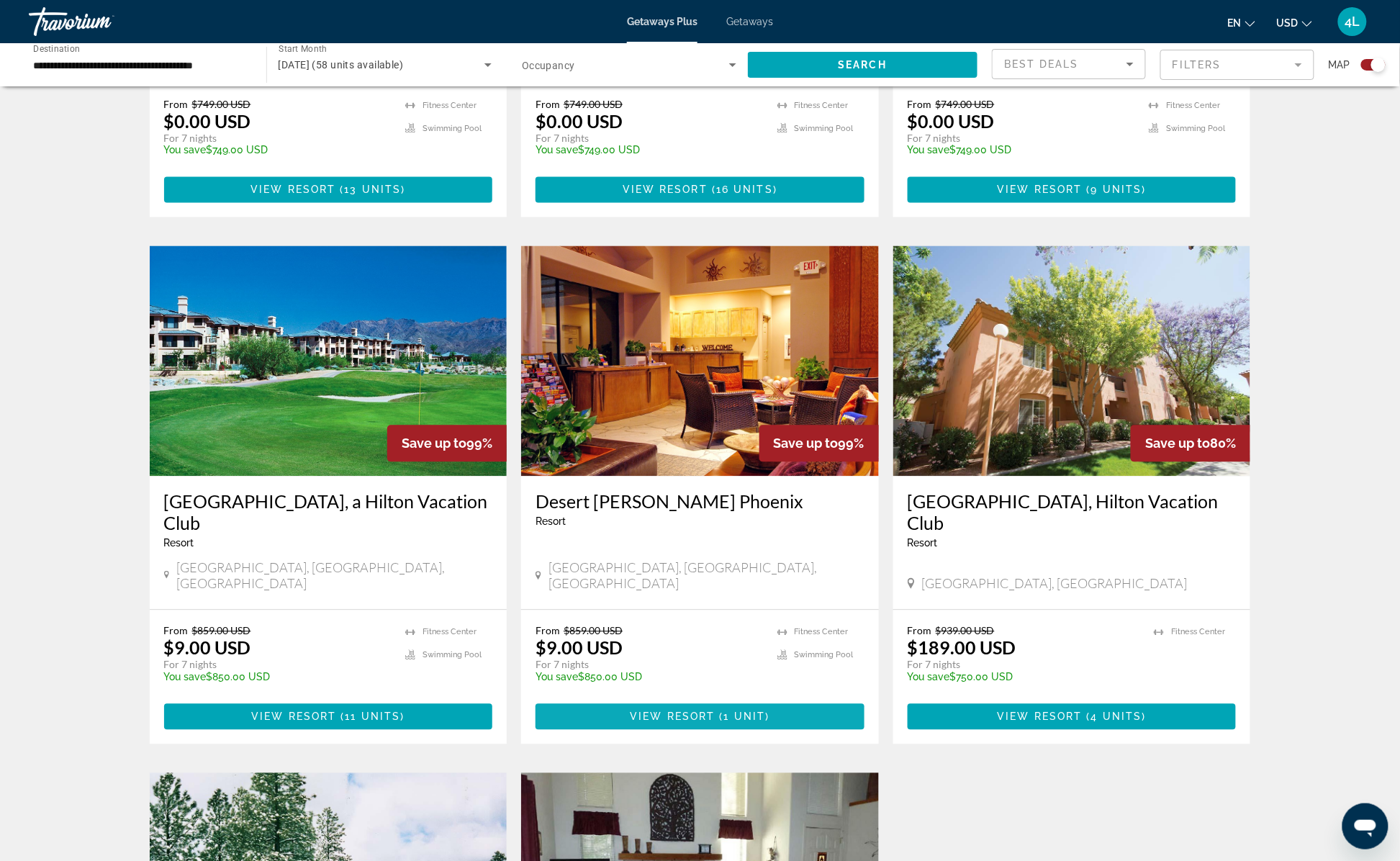
click at [668, 700] on span "Main content" at bounding box center [700, 717] width 329 height 35
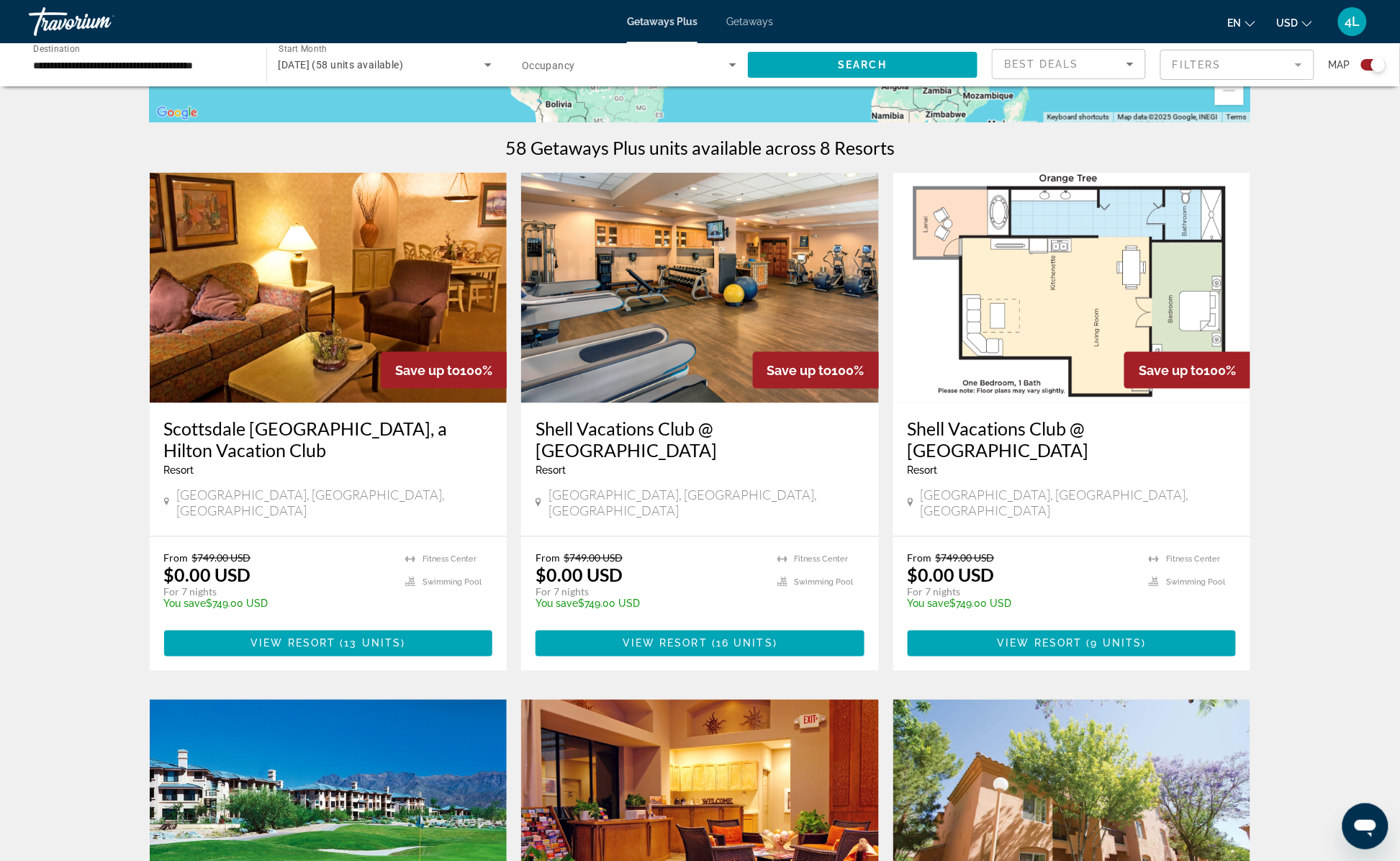
scroll to position [288, 0]
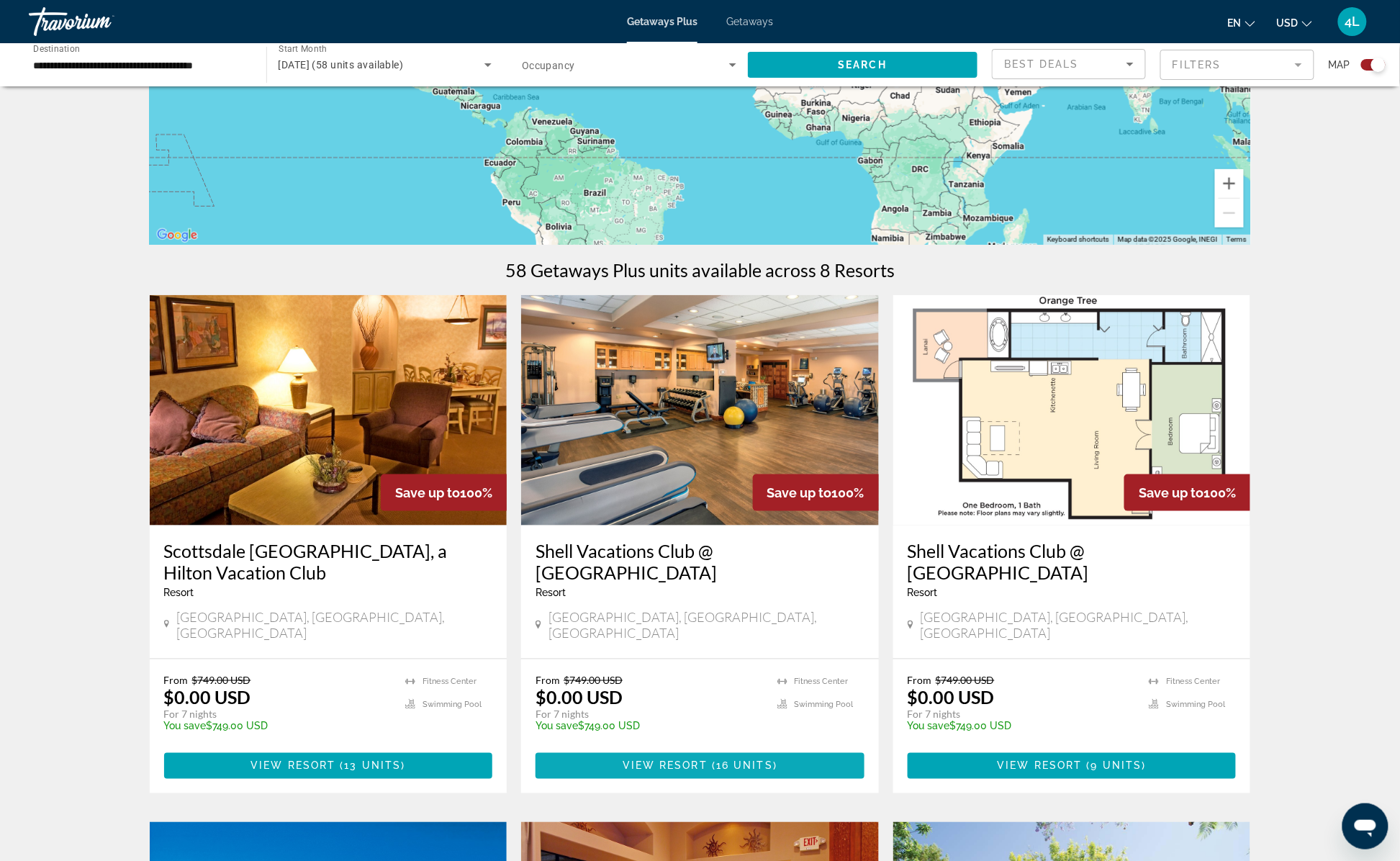
click at [703, 760] on span "View Resort" at bounding box center [665, 766] width 85 height 12
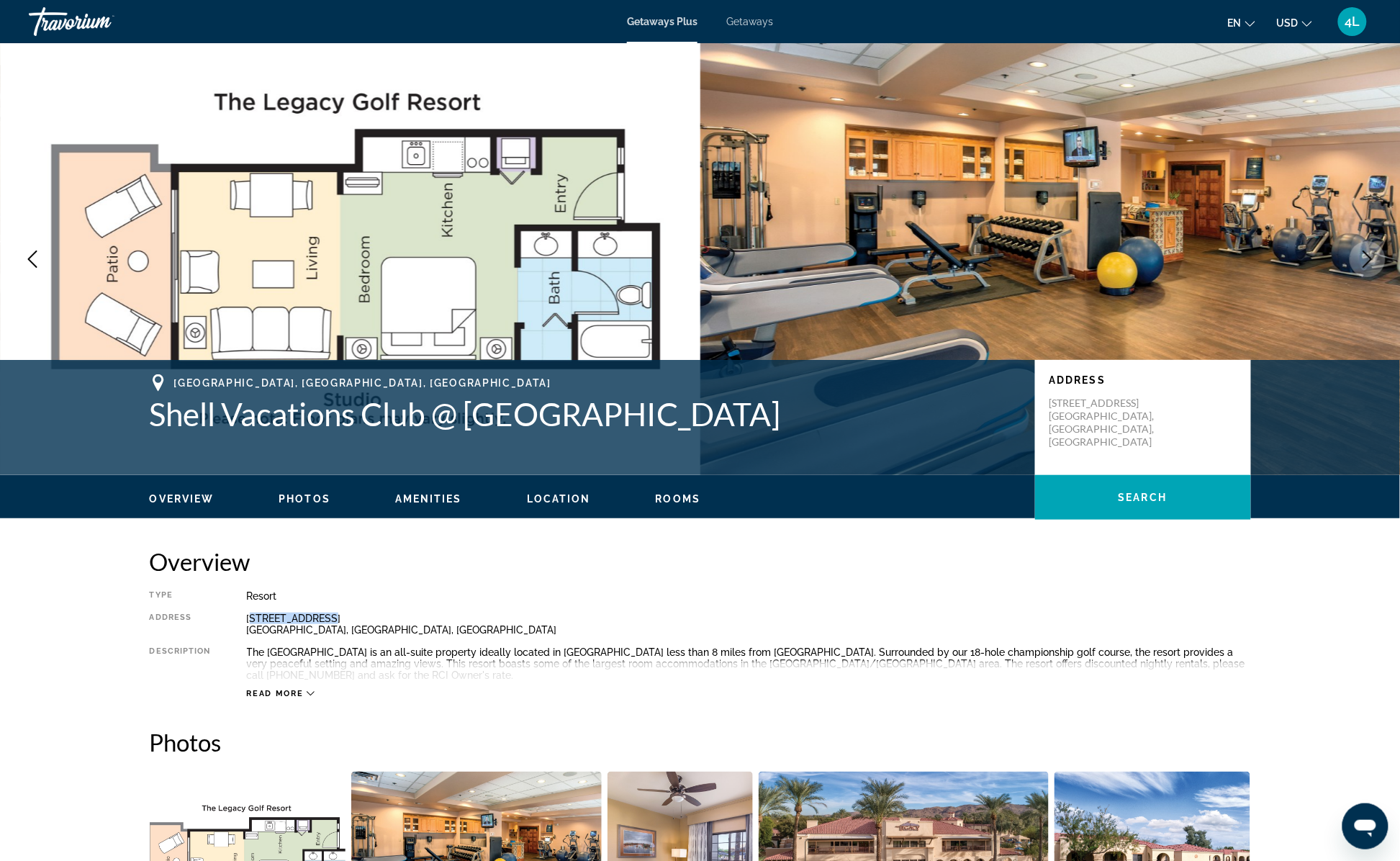
drag, startPoint x: 251, startPoint y: 620, endPoint x: 329, endPoint y: 623, distance: 78.1
click at [329, 623] on div "[STREET_ADDRESS]" at bounding box center [748, 624] width 1004 height 23
drag, startPoint x: 329, startPoint y: 623, endPoint x: 238, endPoint y: 626, distance: 91.0
click at [238, 626] on div "Type Resort All-Inclusive No All-Inclusive Address [STREET_ADDRESS] Description…" at bounding box center [700, 644] width 1101 height 108
drag, startPoint x: 246, startPoint y: 613, endPoint x: 331, endPoint y: 614, distance: 85.0
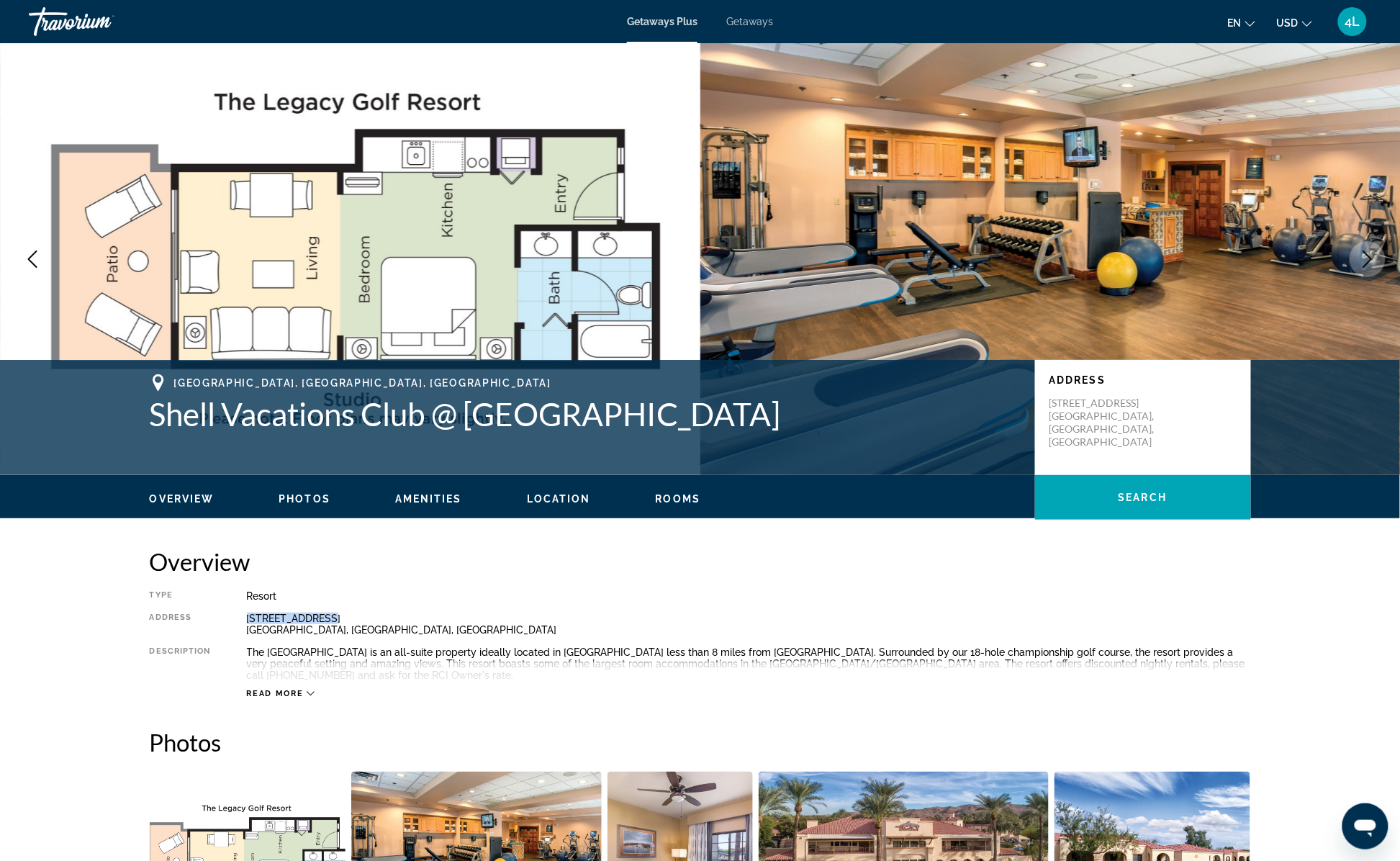
click at [331, 614] on div "[STREET_ADDRESS]" at bounding box center [748, 624] width 1004 height 23
copy div "[STREET_ADDRESS]"
